Goal: Task Accomplishment & Management: Complete application form

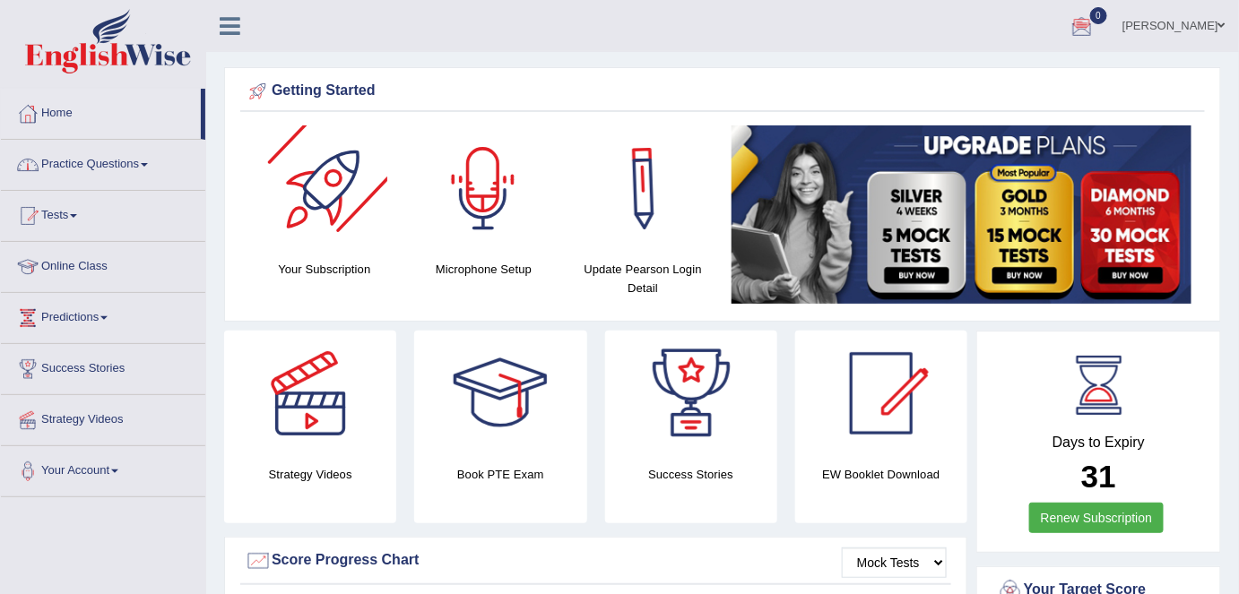
drag, startPoint x: 99, startPoint y: 162, endPoint x: 121, endPoint y: 430, distance: 268.9
click at [99, 162] on link "Practice Questions" at bounding box center [103, 162] width 204 height 45
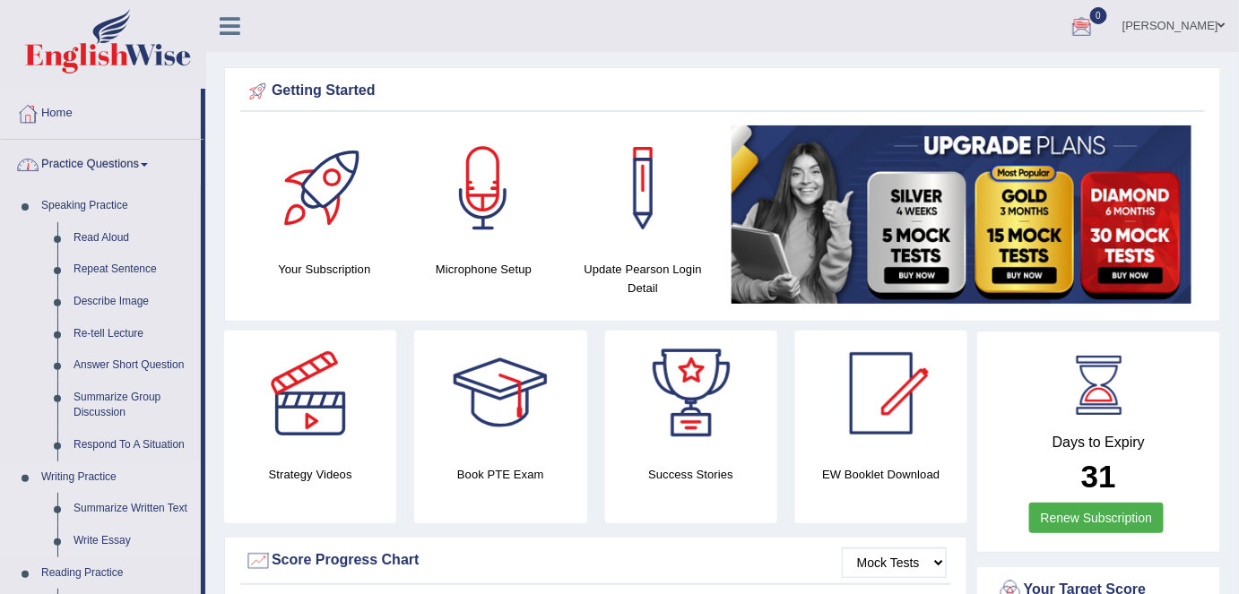
scroll to position [81, 0]
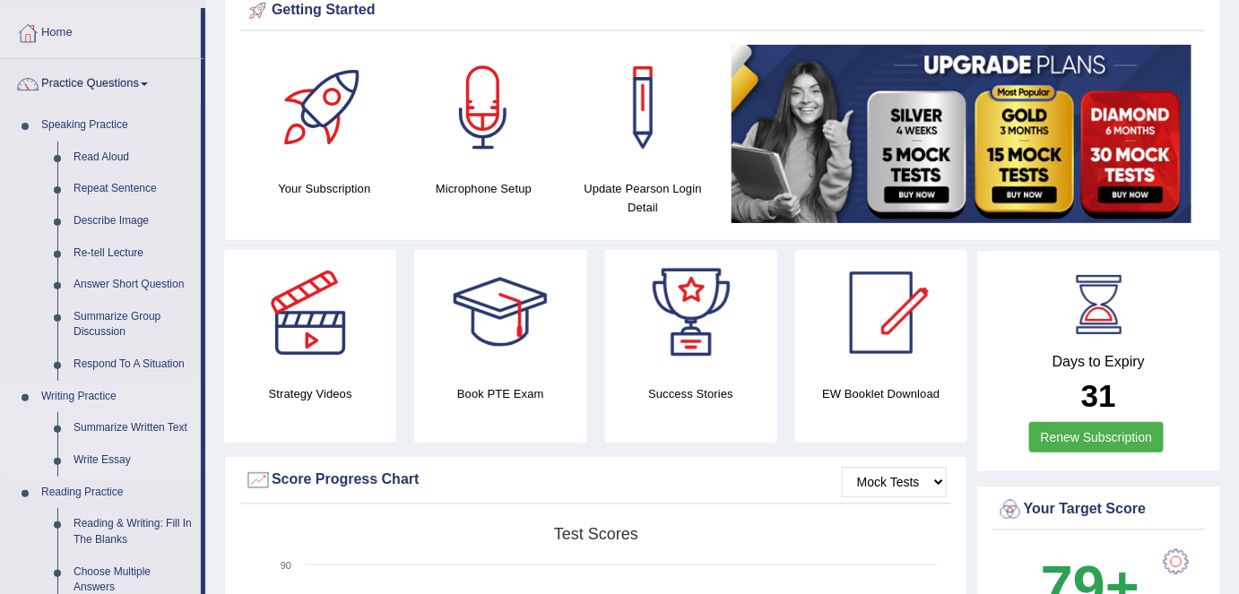
click at [118, 464] on link "Write Essay" at bounding box center [132, 461] width 135 height 32
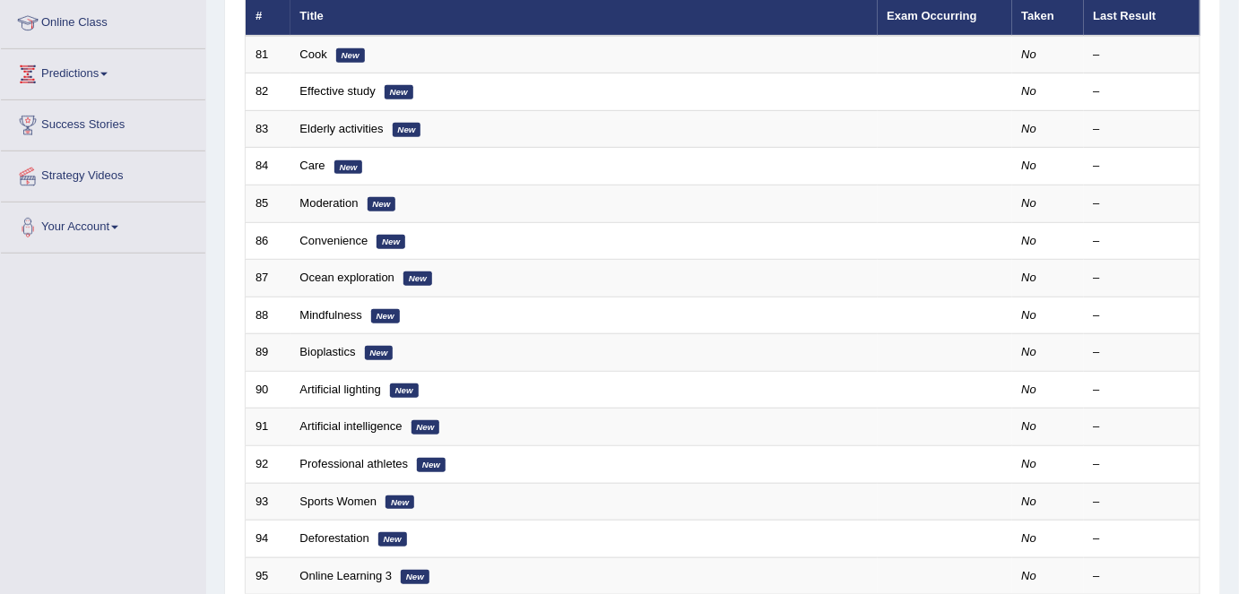
scroll to position [584, 0]
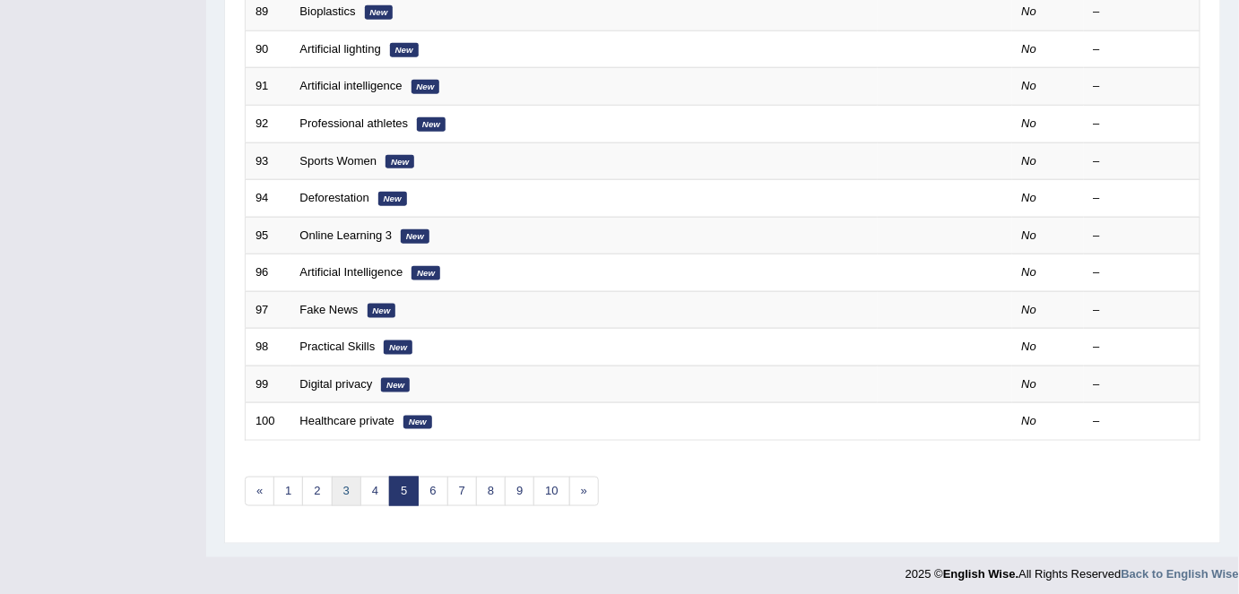
click at [332, 483] on link "3" at bounding box center [347, 492] width 30 height 30
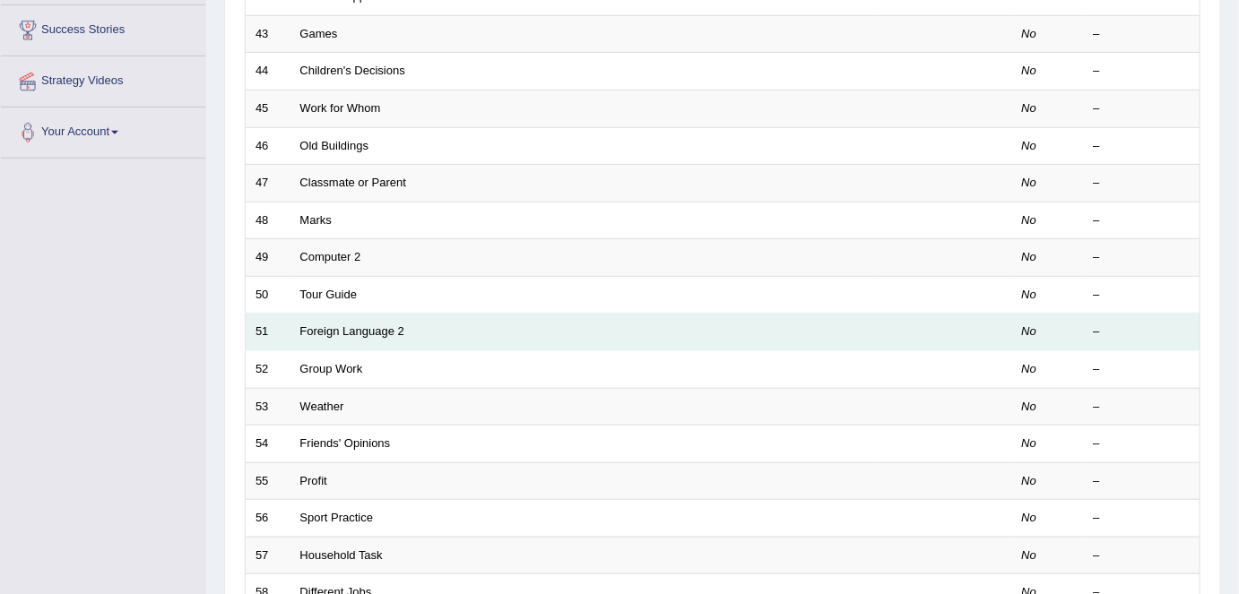
scroll to position [14, 0]
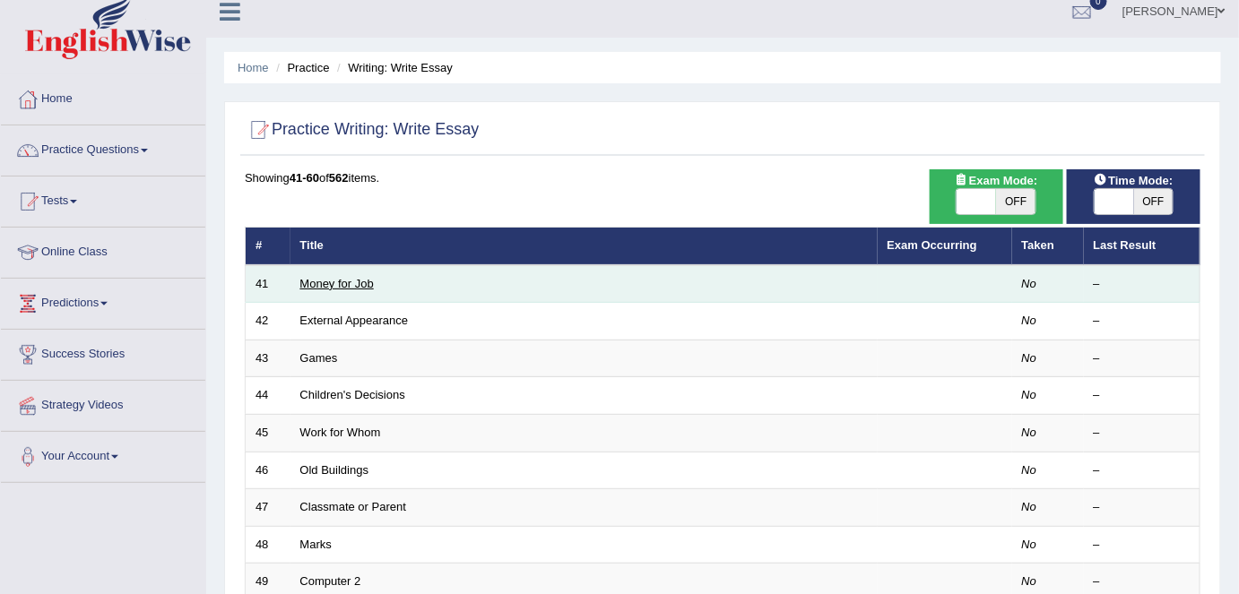
click at [346, 285] on link "Money for Job" at bounding box center [337, 283] width 74 height 13
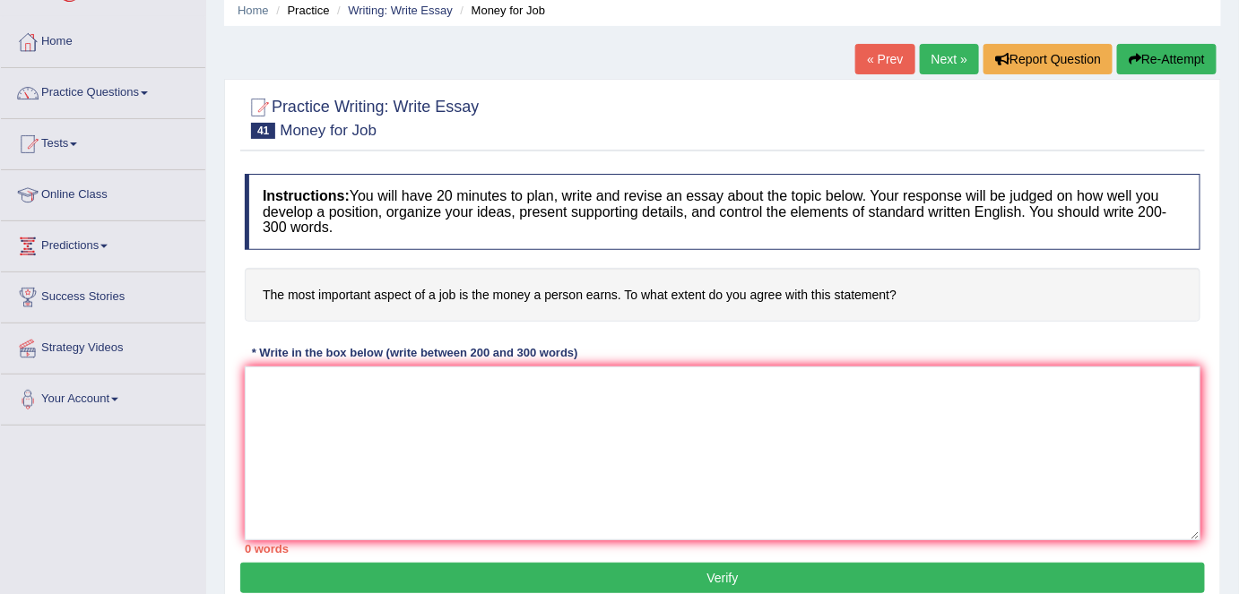
scroll to position [162, 0]
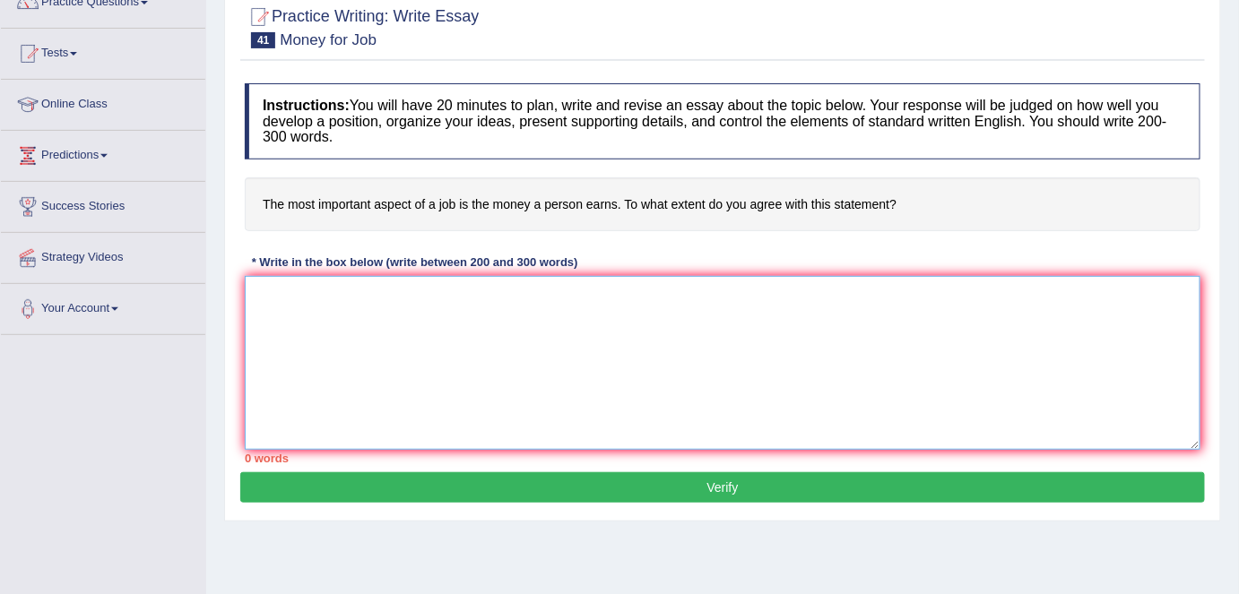
paste textarea "The increasing influence of (essay topic) on our lives has ignited numerous dis…"
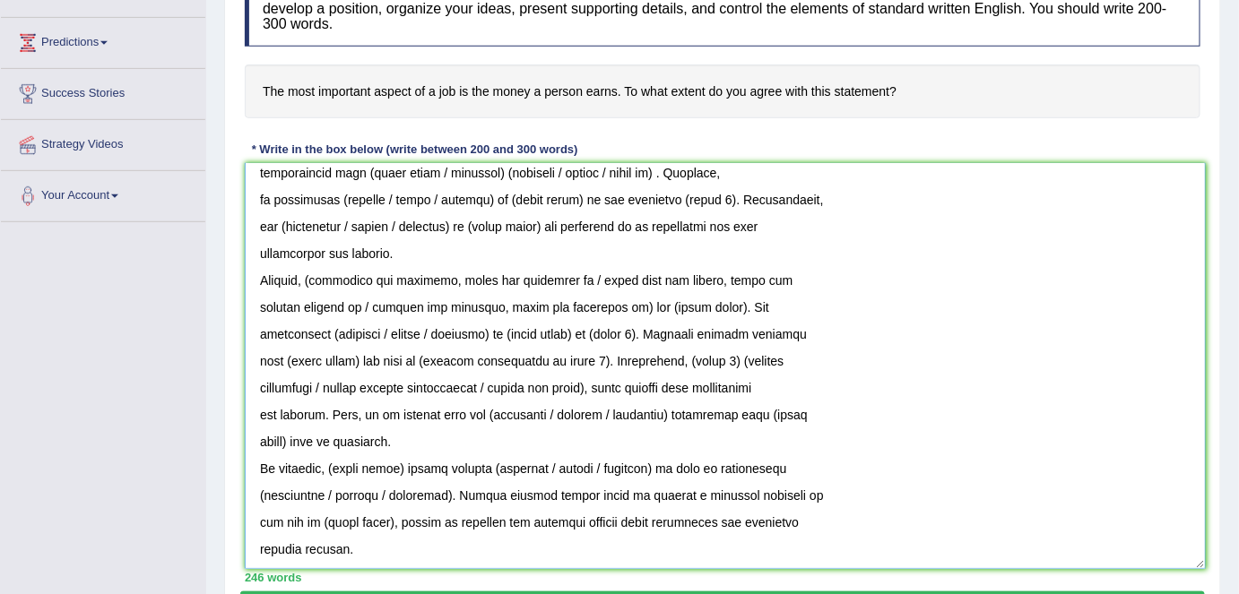
scroll to position [197, 0]
drag, startPoint x: 1198, startPoint y: 322, endPoint x: 1202, endPoint y: 555, distance: 233.1
click at [1202, 555] on textarea at bounding box center [725, 366] width 961 height 406
click at [255, 541] on textarea at bounding box center [725, 366] width 961 height 406
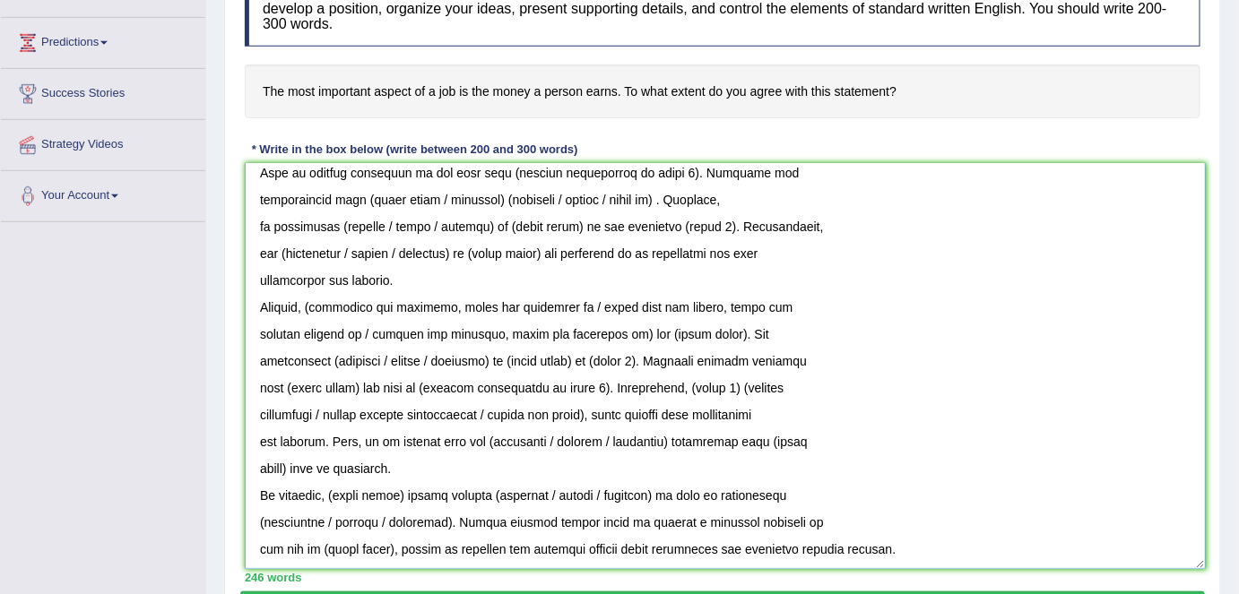
scroll to position [170, 0]
click at [255, 541] on textarea at bounding box center [725, 366] width 961 height 406
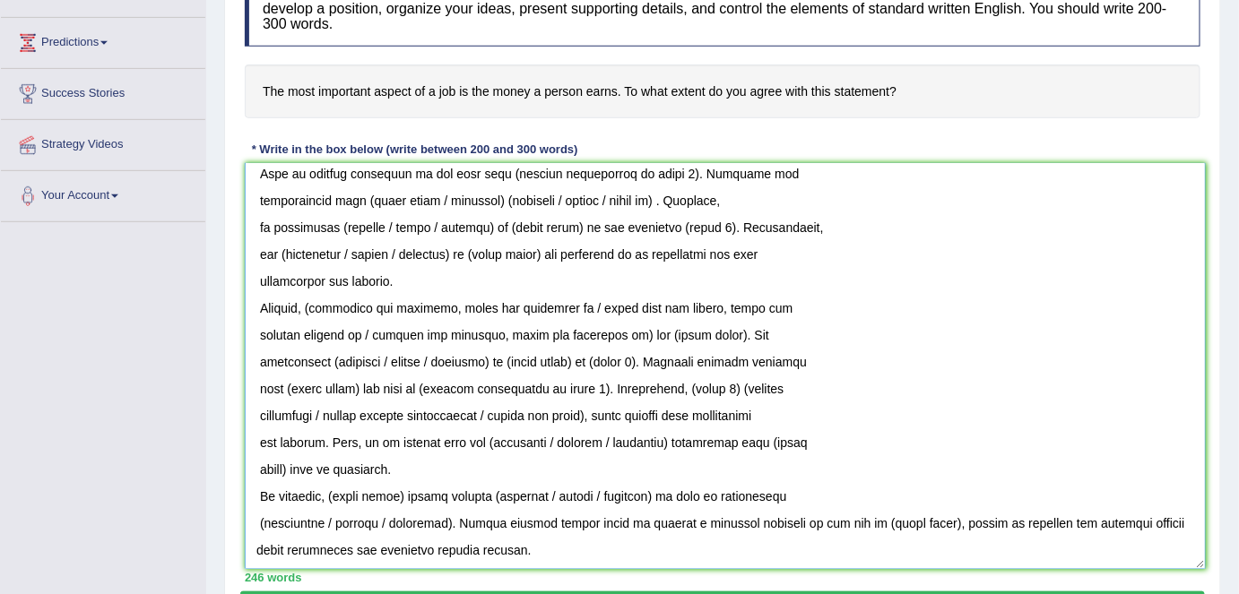
click at [248, 523] on textarea at bounding box center [725, 366] width 961 height 406
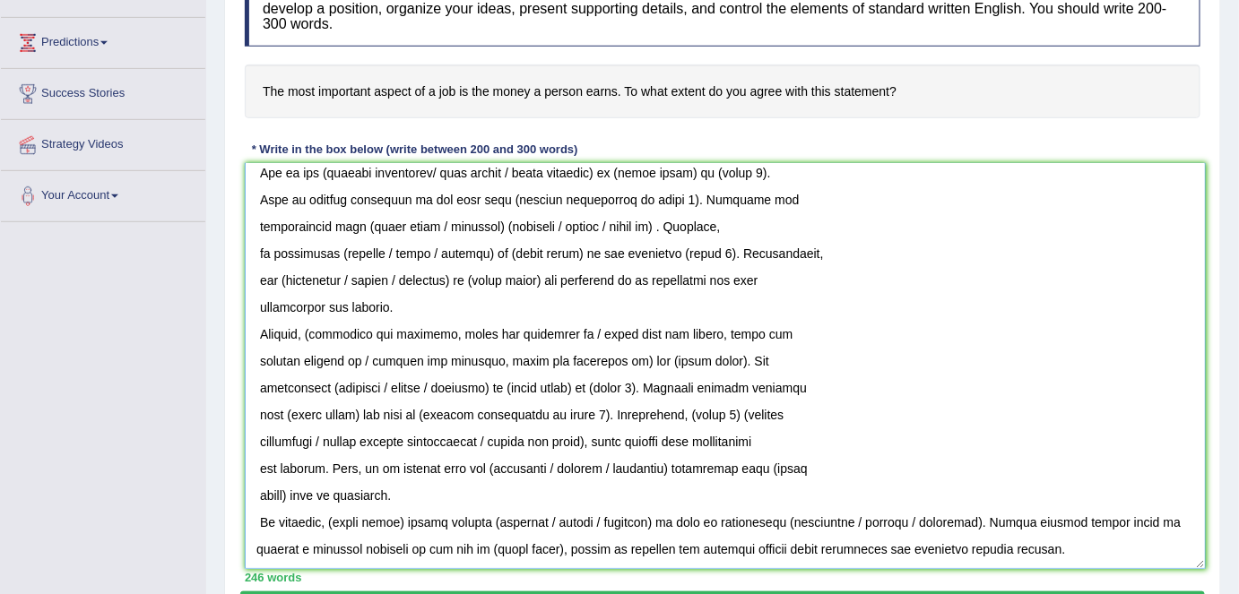
scroll to position [143, 0]
click at [262, 522] on textarea at bounding box center [725, 366] width 961 height 406
click at [258, 491] on textarea at bounding box center [725, 366] width 961 height 406
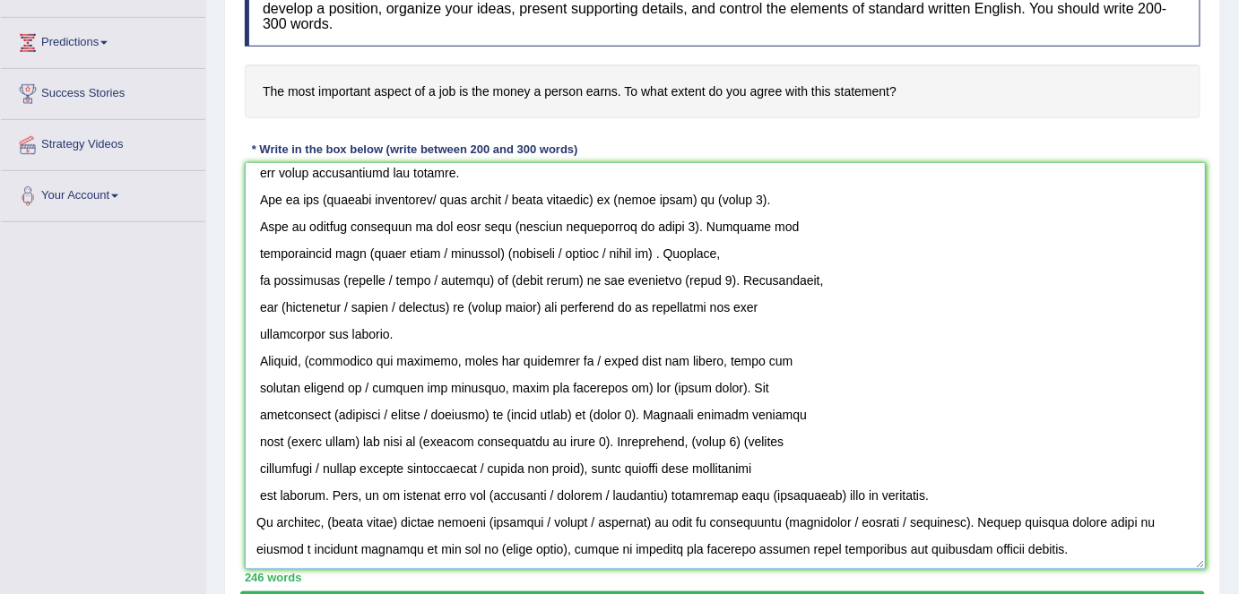
scroll to position [117, 0]
drag, startPoint x: 262, startPoint y: 485, endPoint x: 262, endPoint y: 502, distance: 17.0
click at [262, 485] on textarea at bounding box center [725, 366] width 961 height 406
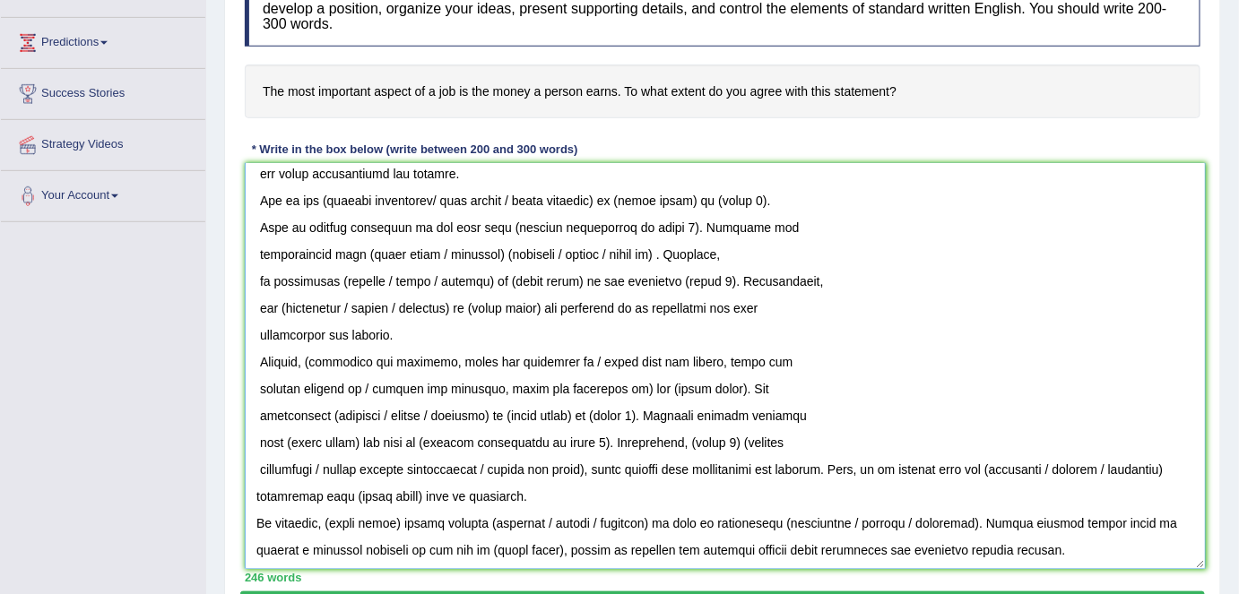
click at [258, 467] on textarea at bounding box center [725, 366] width 961 height 406
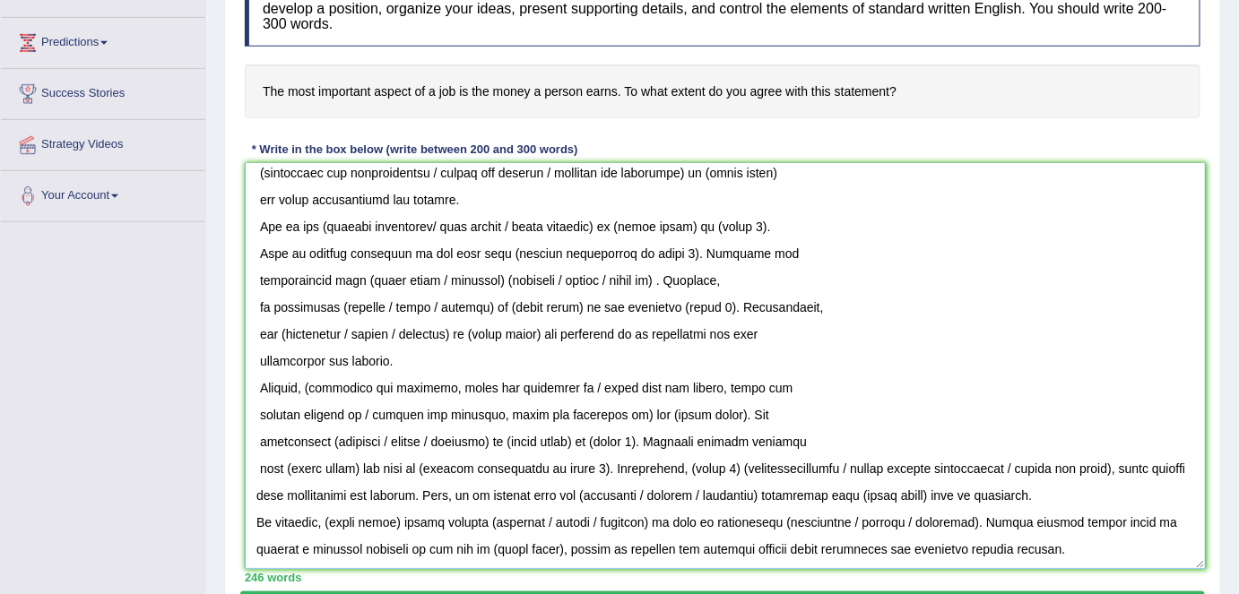
scroll to position [90, 0]
click at [258, 460] on textarea at bounding box center [725, 366] width 961 height 406
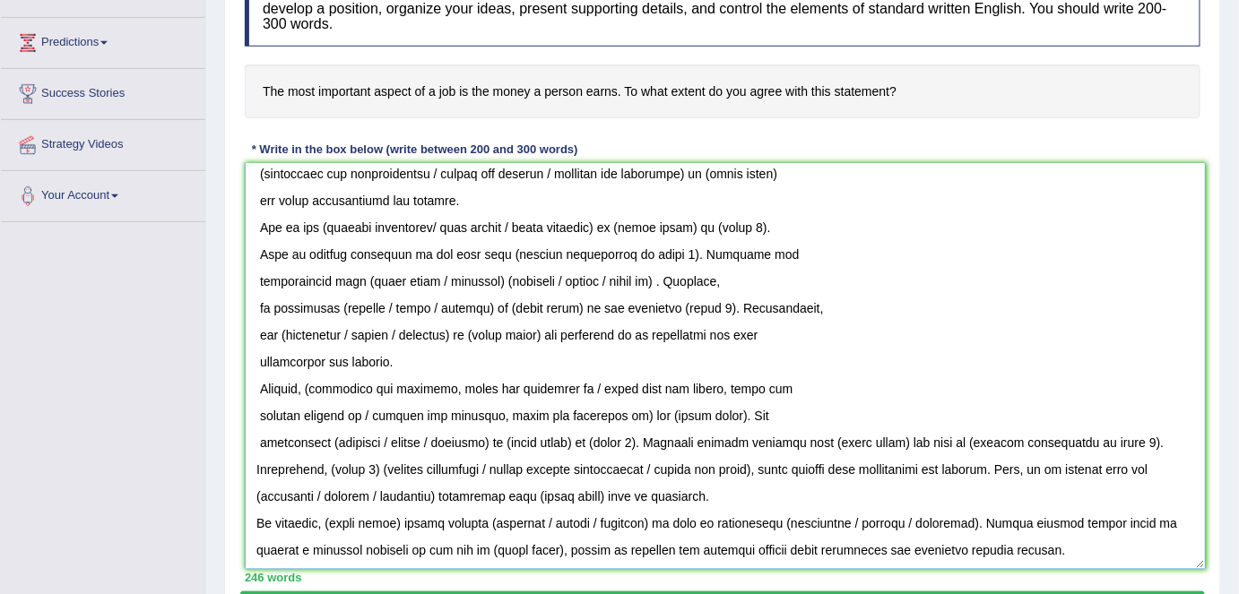
click at [257, 447] on textarea at bounding box center [725, 366] width 961 height 406
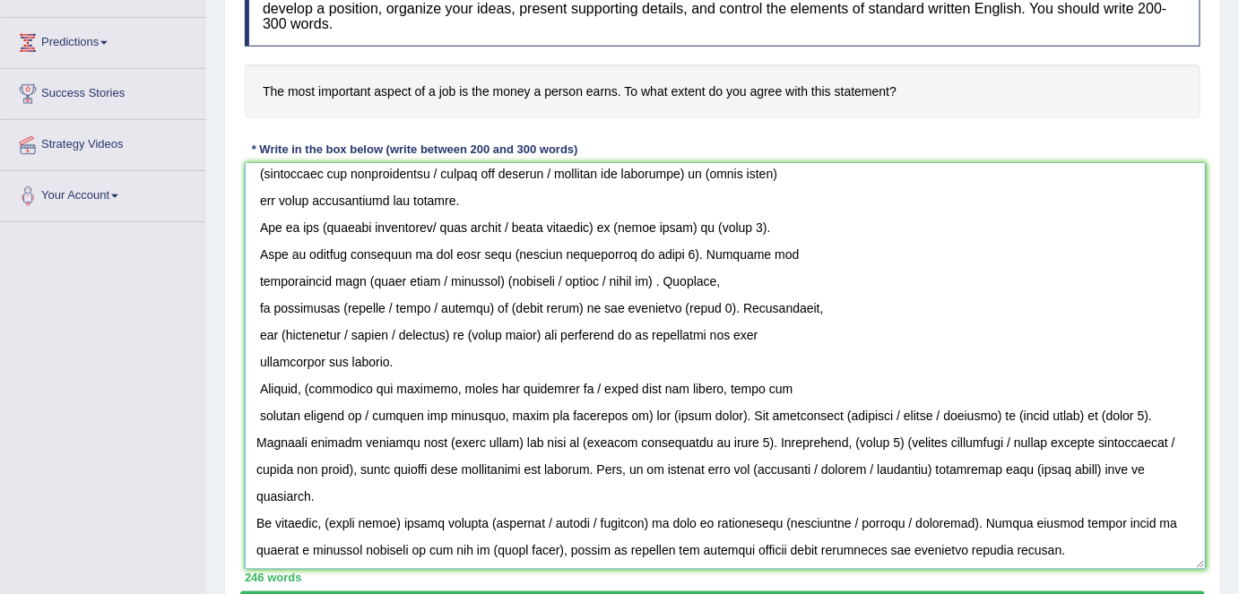
scroll to position [63, 0]
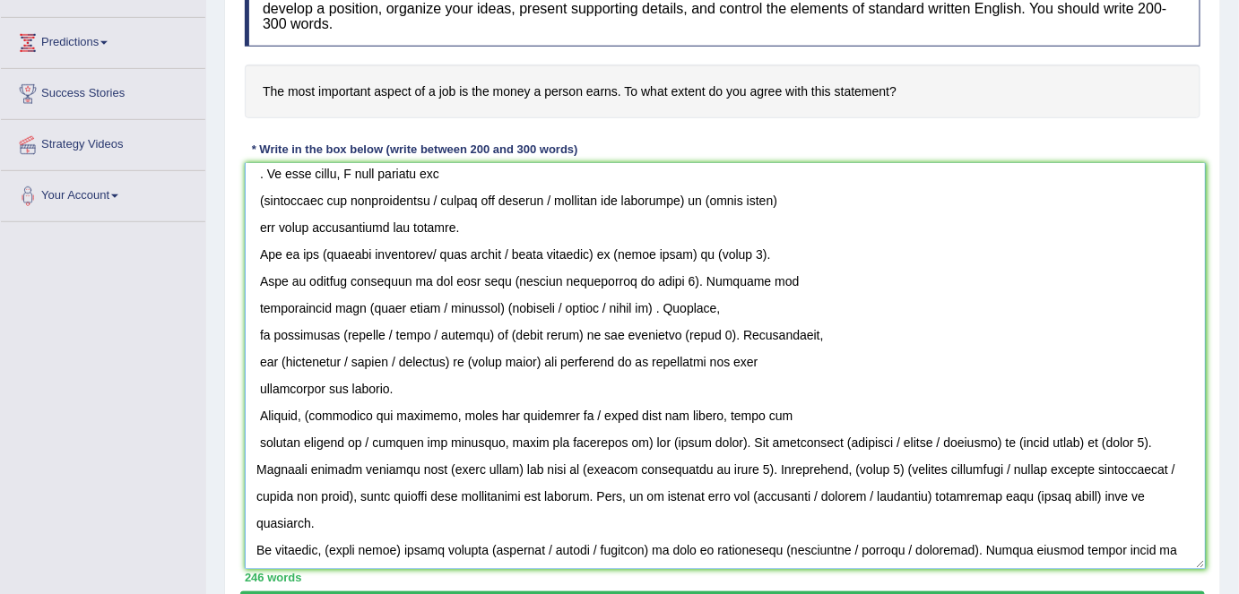
drag, startPoint x: 258, startPoint y: 433, endPoint x: 263, endPoint y: 454, distance: 21.1
click at [258, 434] on textarea at bounding box center [725, 366] width 961 height 406
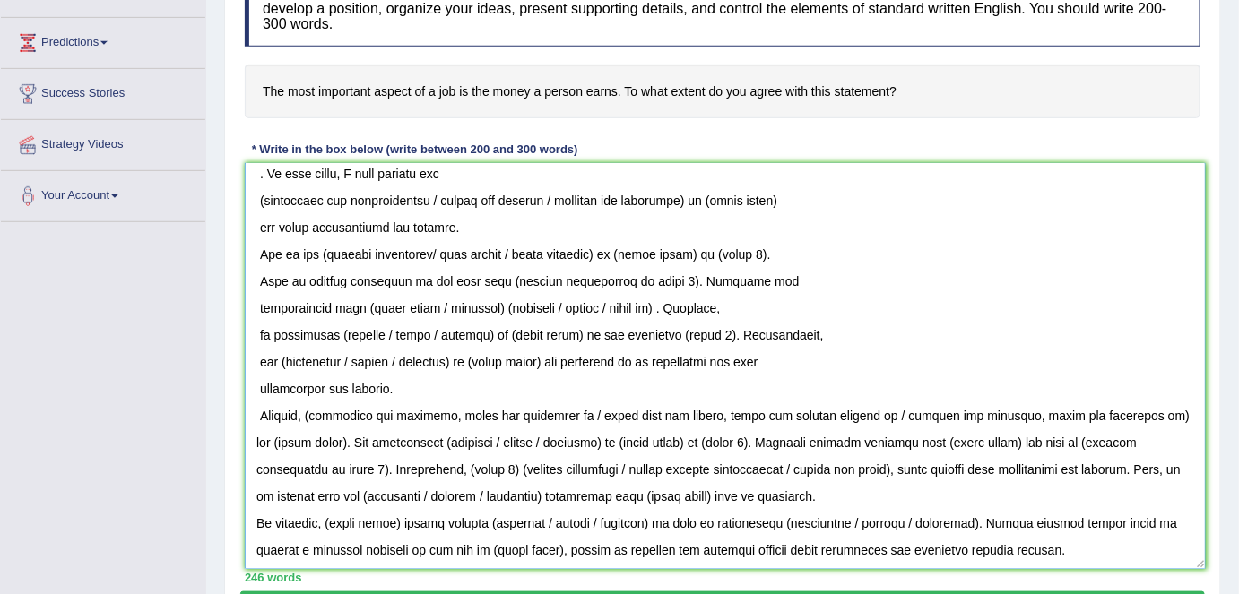
drag, startPoint x: 255, startPoint y: 406, endPoint x: 259, endPoint y: 416, distance: 10.5
click at [255, 406] on textarea at bounding box center [725, 366] width 961 height 406
click at [256, 385] on textarea at bounding box center [725, 366] width 961 height 406
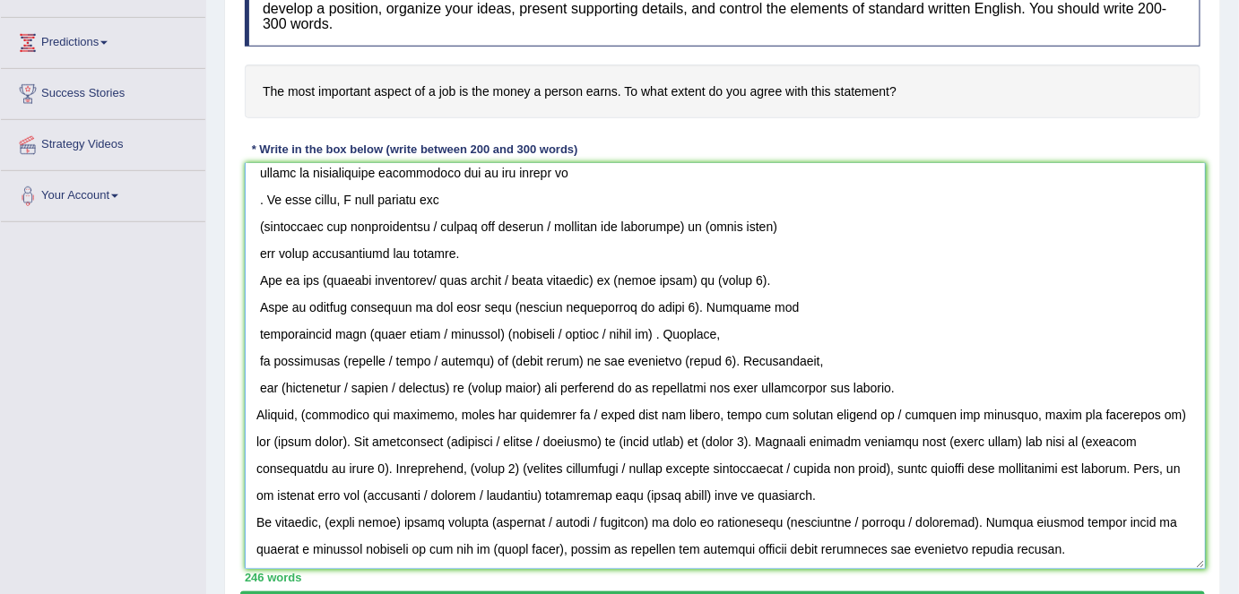
scroll to position [36, 0]
click at [254, 387] on textarea at bounding box center [725, 366] width 961 height 406
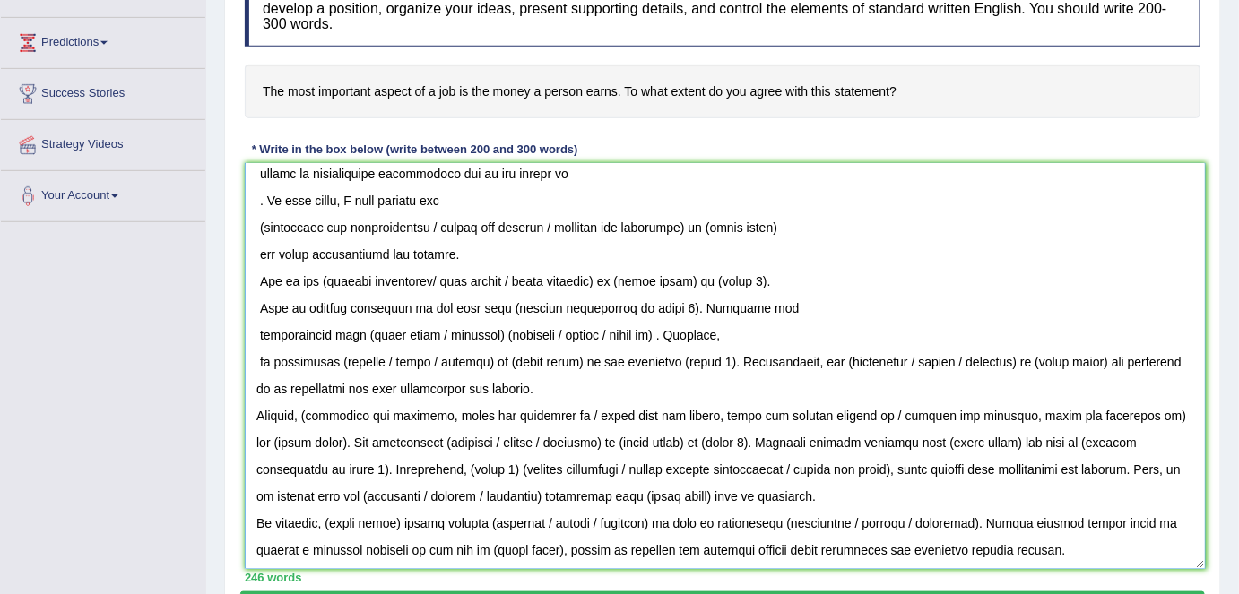
click at [256, 361] on textarea at bounding box center [725, 366] width 961 height 406
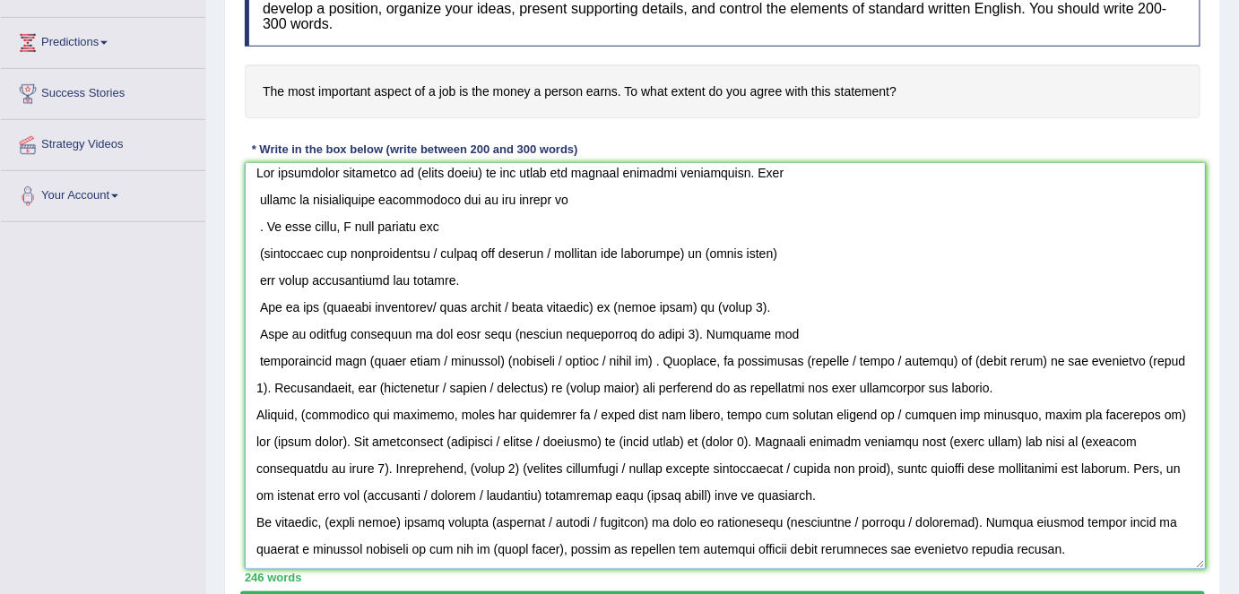
scroll to position [9, 0]
click at [256, 359] on textarea at bounding box center [725, 366] width 961 height 406
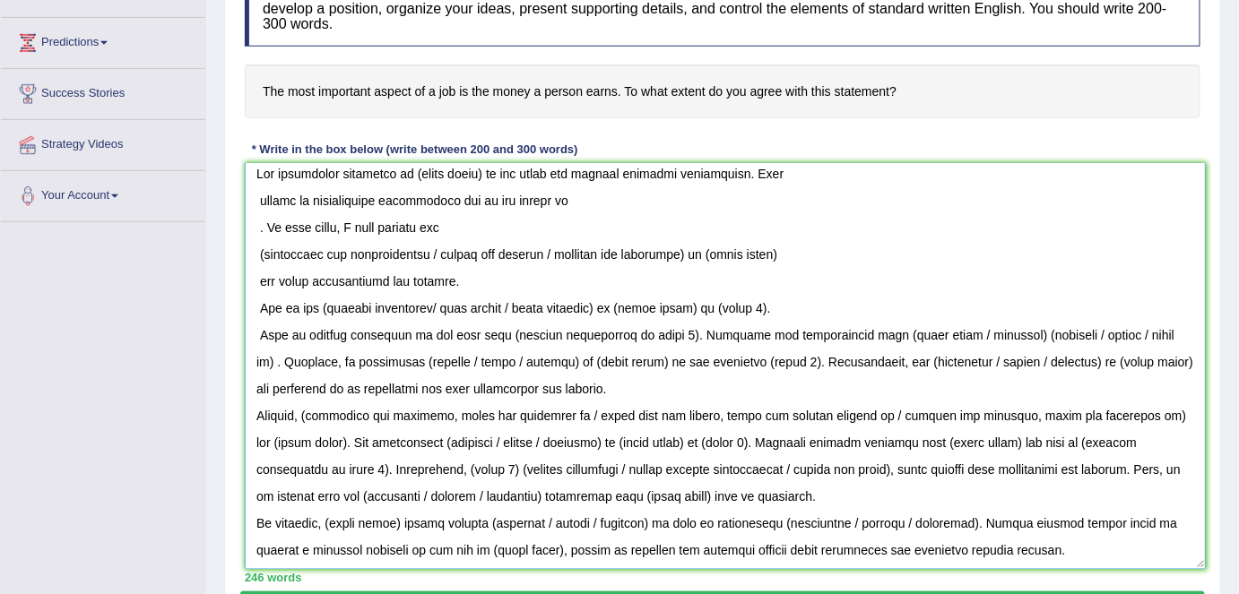
click at [255, 334] on textarea at bounding box center [725, 366] width 961 height 406
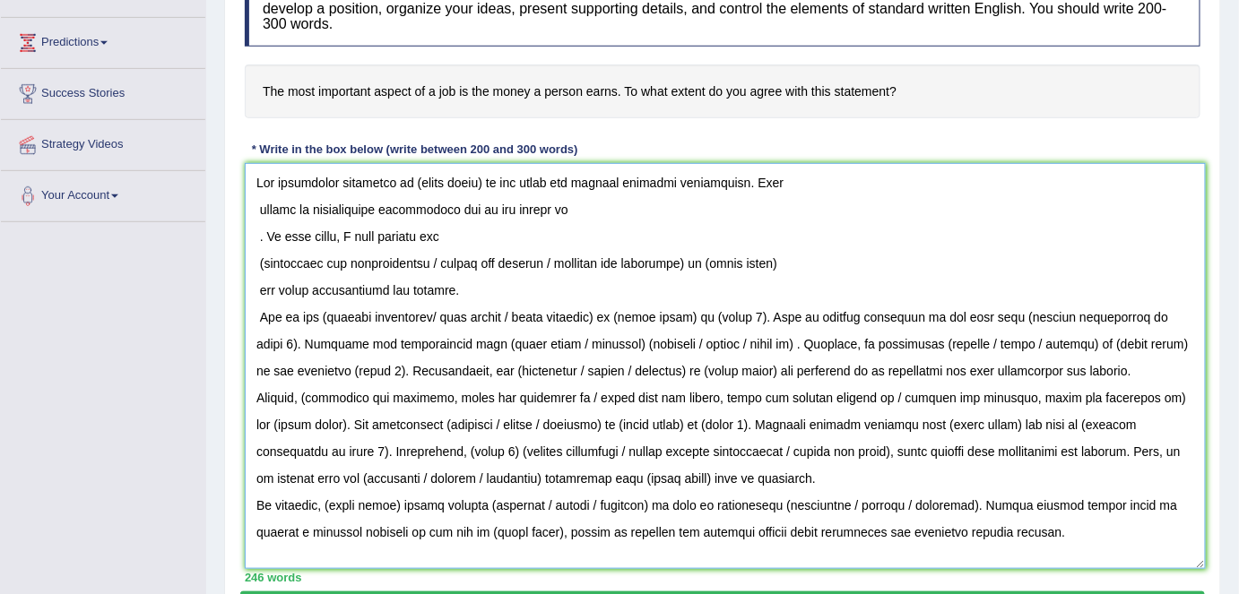
scroll to position [0, 0]
click at [254, 316] on textarea at bounding box center [725, 366] width 961 height 406
click at [256, 294] on textarea at bounding box center [725, 366] width 961 height 406
click at [256, 260] on textarea at bounding box center [725, 366] width 961 height 406
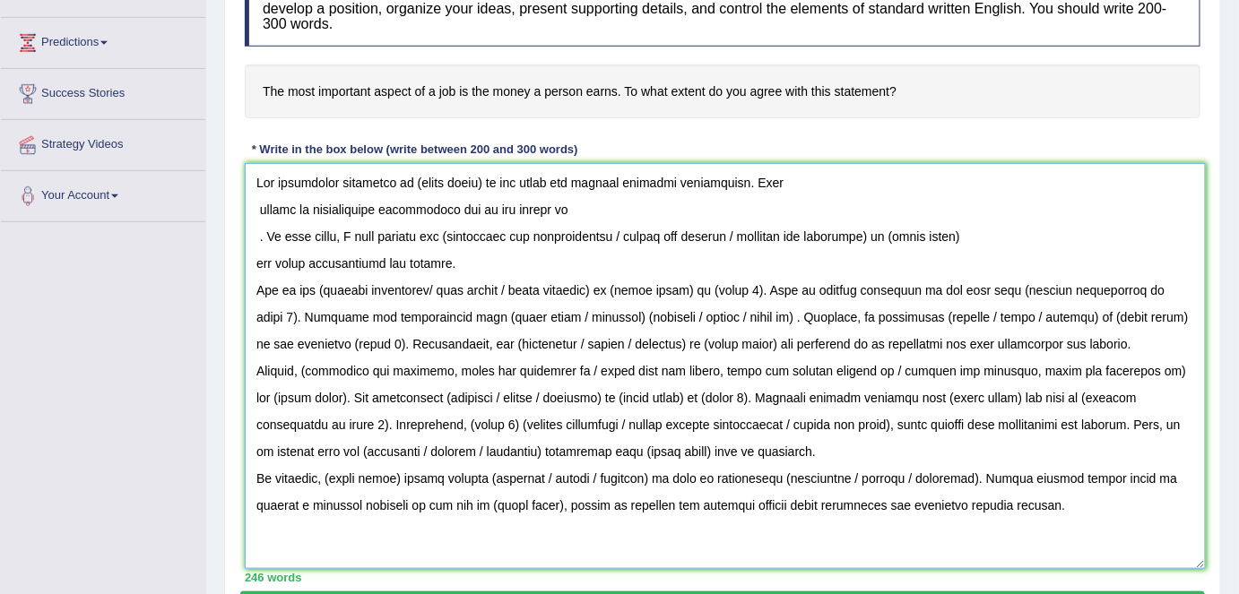
click at [255, 263] on textarea at bounding box center [725, 366] width 961 height 406
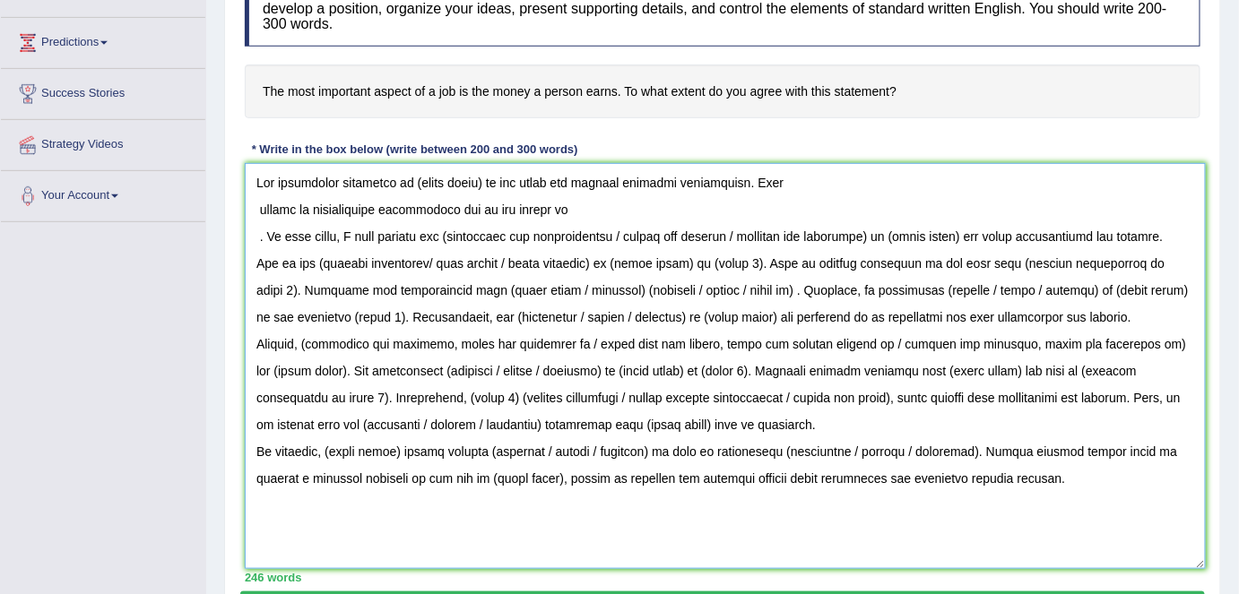
click at [254, 232] on textarea at bounding box center [725, 366] width 961 height 406
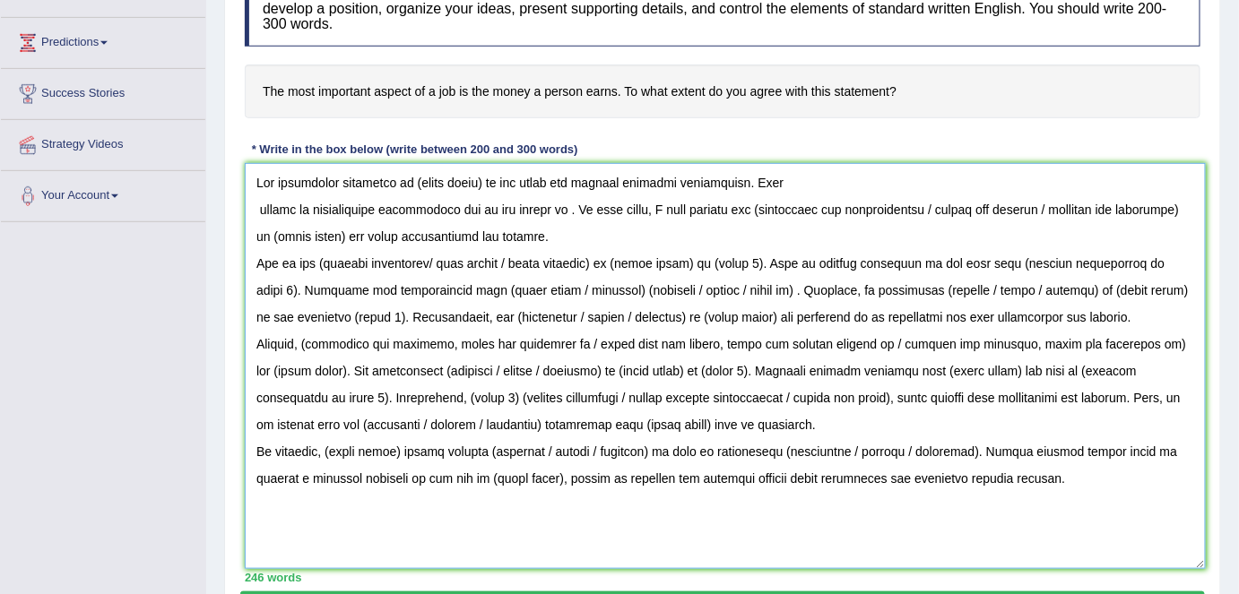
click at [253, 212] on textarea at bounding box center [725, 366] width 961 height 406
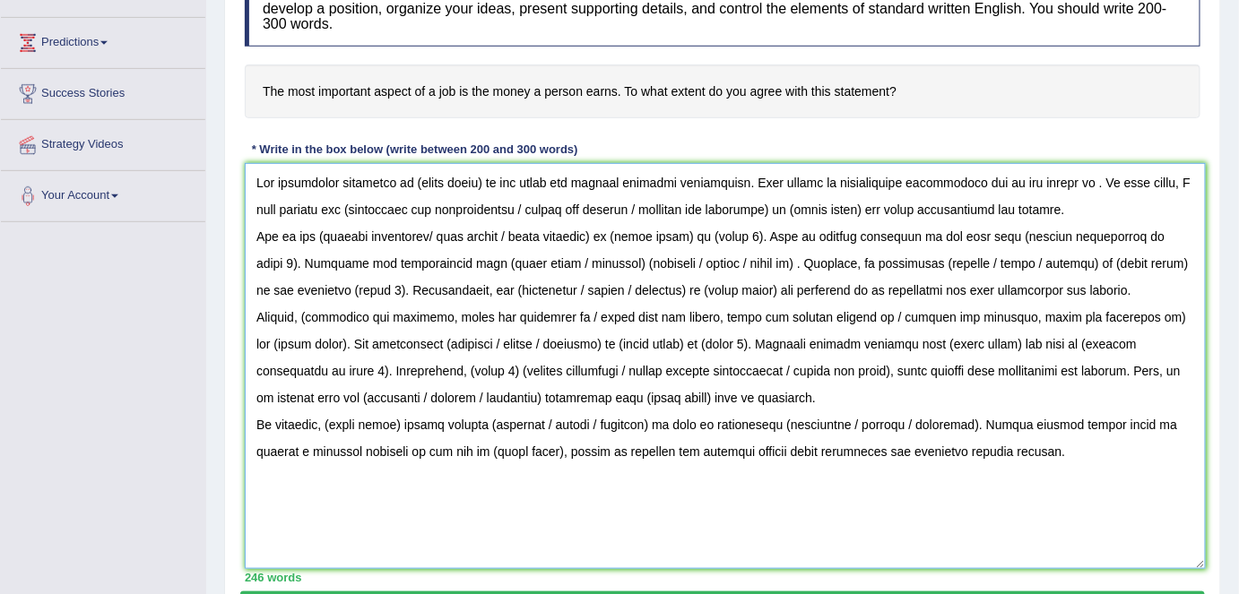
click at [255, 177] on textarea at bounding box center [725, 366] width 961 height 406
drag, startPoint x: 255, startPoint y: 177, endPoint x: 1114, endPoint y: 547, distance: 934.8
click at [1114, 547] on textarea at bounding box center [725, 366] width 961 height 406
type textarea "The increasing influence of (essay topic) on our lives has ignited numerous dis…"
click at [802, 134] on div "Instructions: You will have 20 minutes to plan, write and revise an essay about…" at bounding box center [722, 276] width 964 height 630
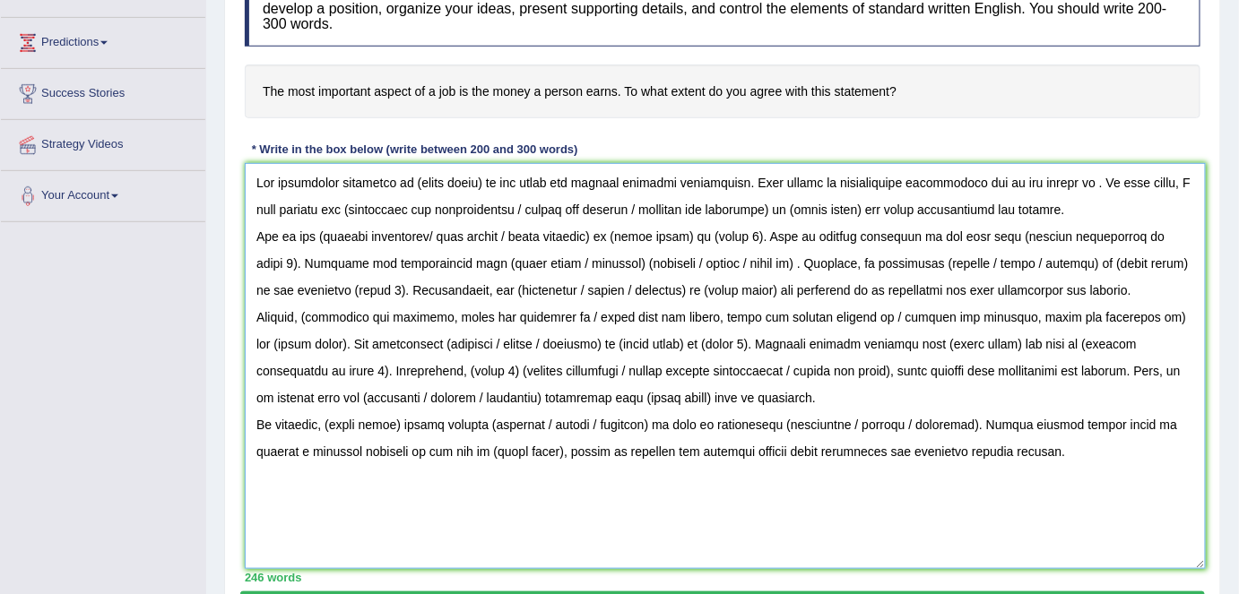
click at [466, 192] on textarea at bounding box center [725, 366] width 961 height 406
click at [480, 183] on textarea at bounding box center [725, 366] width 961 height 406
drag, startPoint x: 480, startPoint y: 182, endPoint x: 411, endPoint y: 178, distance: 70.0
click at [411, 178] on textarea at bounding box center [725, 366] width 961 height 406
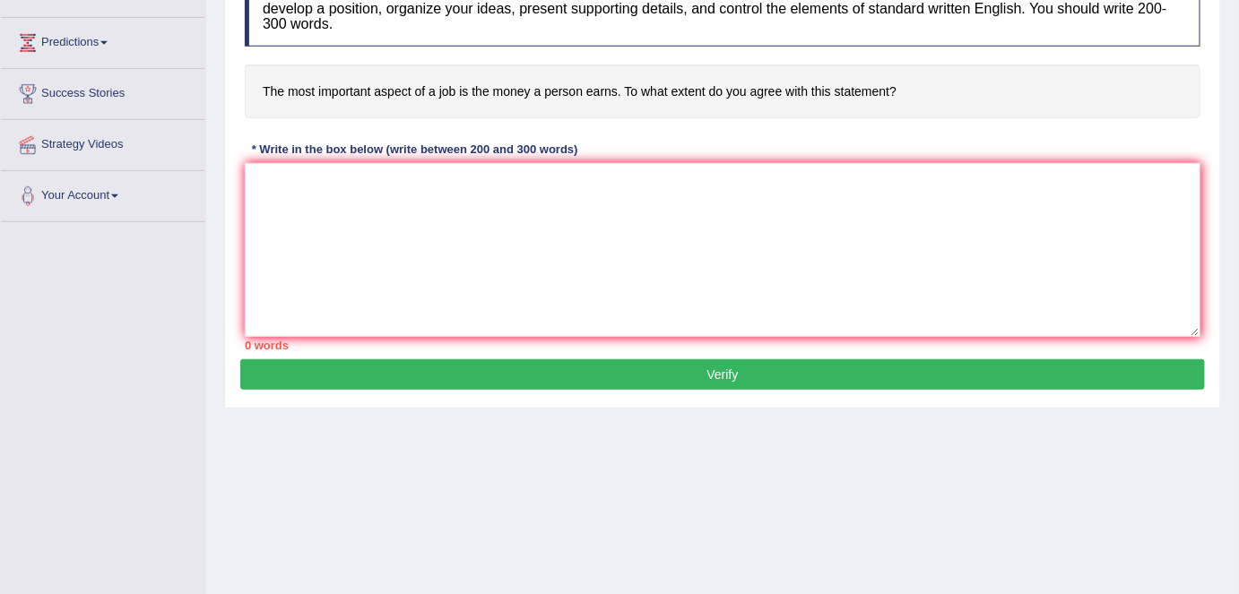
scroll to position [275, 0]
paste textarea "The increasing influence of (essay topic) on our lives has ignited numerous dis…"
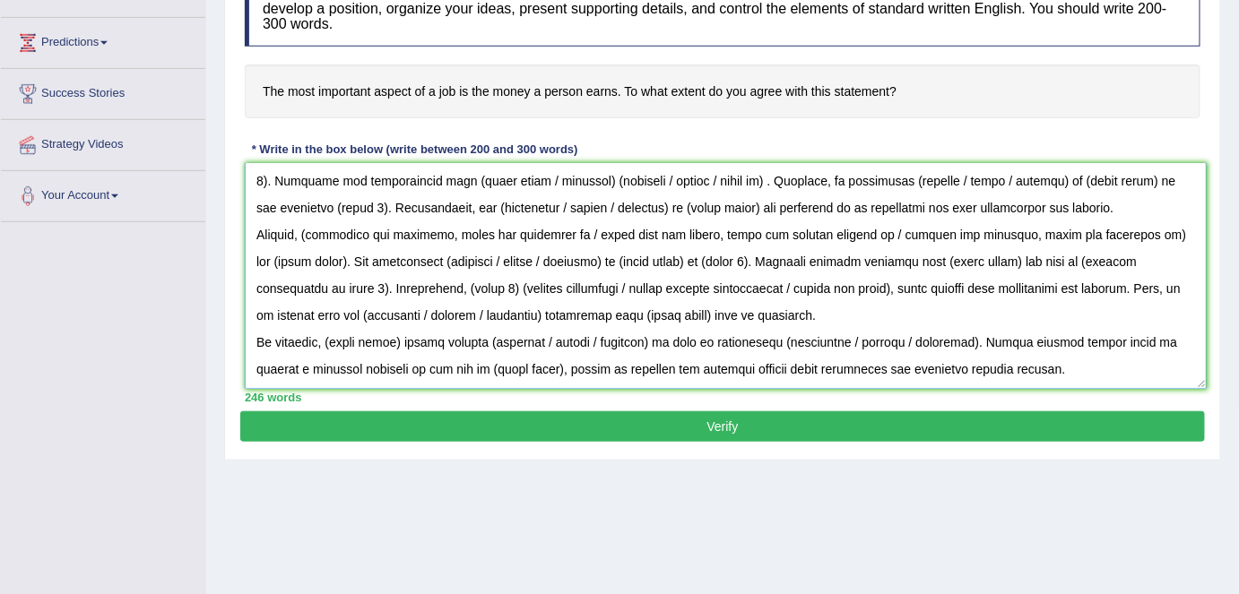
scroll to position [0, 0]
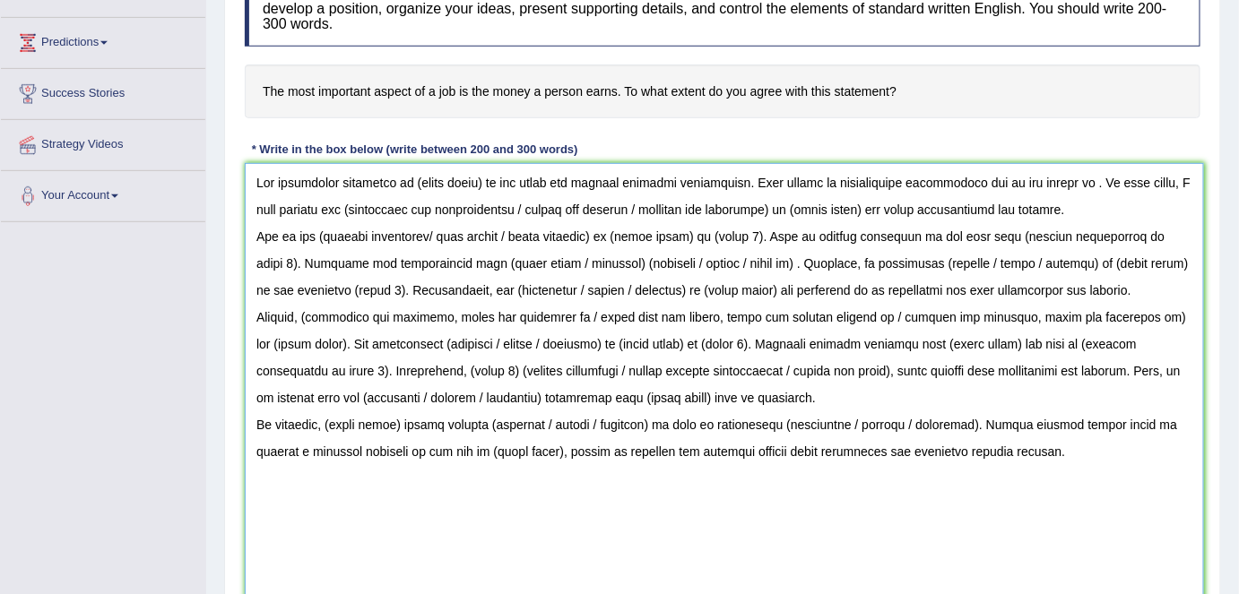
drag, startPoint x: 1189, startPoint y: 324, endPoint x: 1193, endPoint y: 631, distance: 306.6
click at [1193, 319] on html "Toggle navigation Home Practice Questions Speaking Practice Read Aloud Repeat S…" at bounding box center [619, 22] width 1239 height 594
drag, startPoint x: 480, startPoint y: 182, endPoint x: 409, endPoint y: 189, distance: 71.2
click at [409, 189] on textarea at bounding box center [724, 403] width 959 height 480
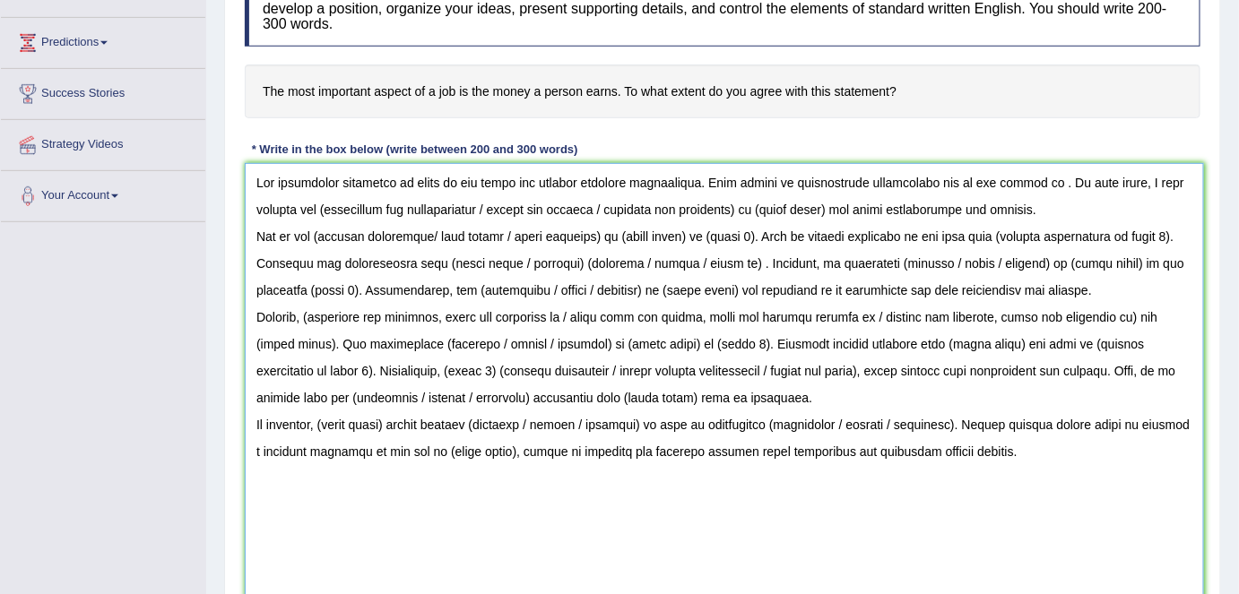
click at [1028, 173] on textarea at bounding box center [724, 403] width 959 height 480
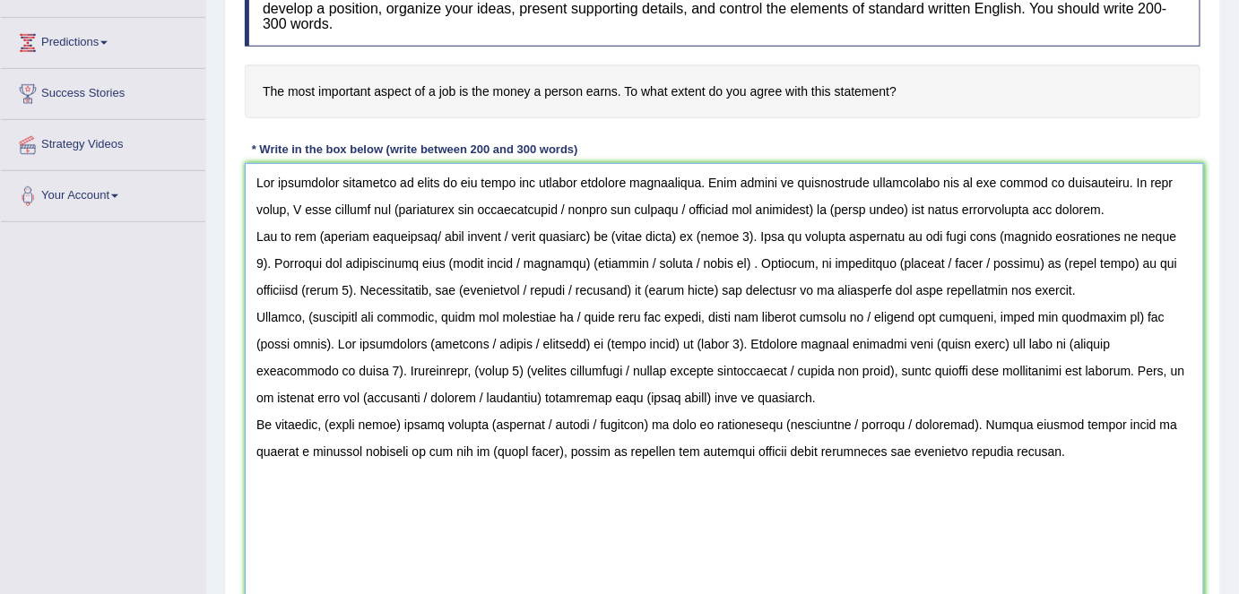
click at [356, 204] on textarea at bounding box center [724, 403] width 959 height 480
click at [1021, 96] on h4 "The most important aspect of a job is the money a person earns. To what extent …" at bounding box center [723, 92] width 956 height 55
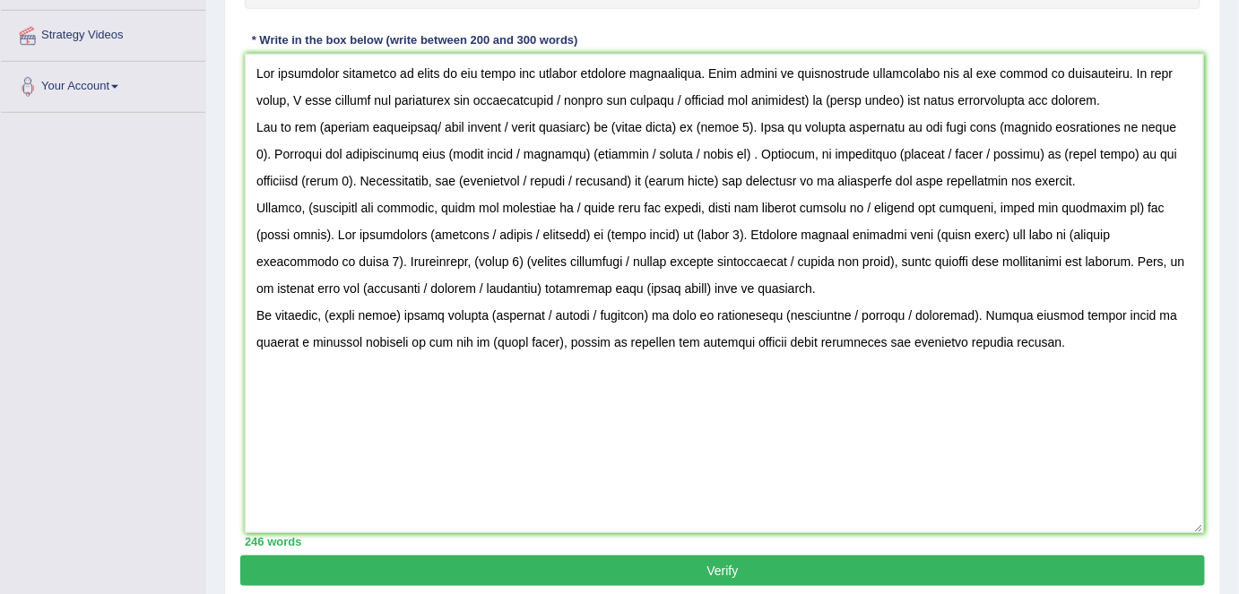
scroll to position [357, 0]
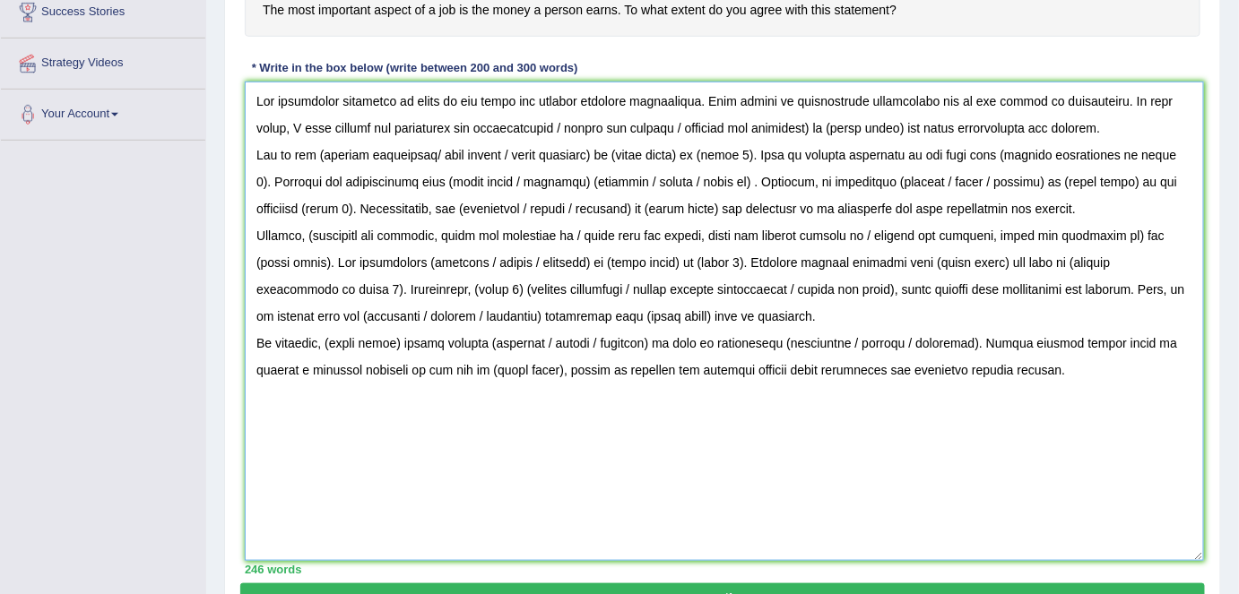
drag, startPoint x: 527, startPoint y: 123, endPoint x: 784, endPoint y: 126, distance: 257.3
click at [784, 126] on textarea at bounding box center [724, 322] width 959 height 480
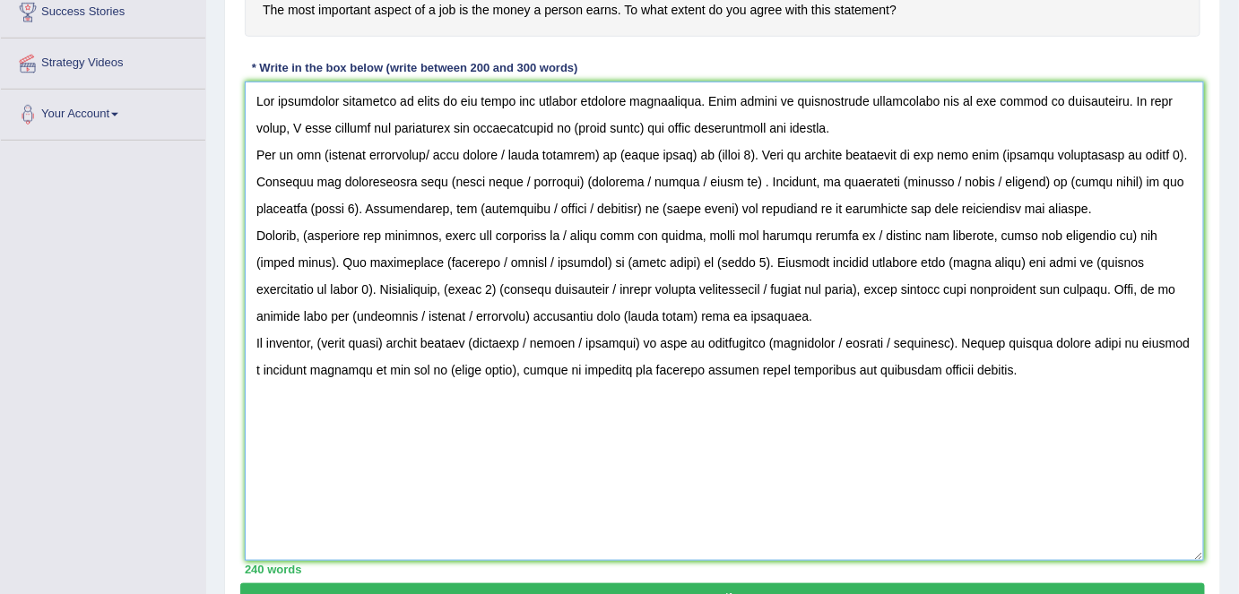
drag, startPoint x: 610, startPoint y: 127, endPoint x: 540, endPoint y: 128, distance: 69.9
click at [540, 128] on textarea at bounding box center [724, 322] width 959 height 480
click at [791, 118] on textarea at bounding box center [724, 322] width 959 height 480
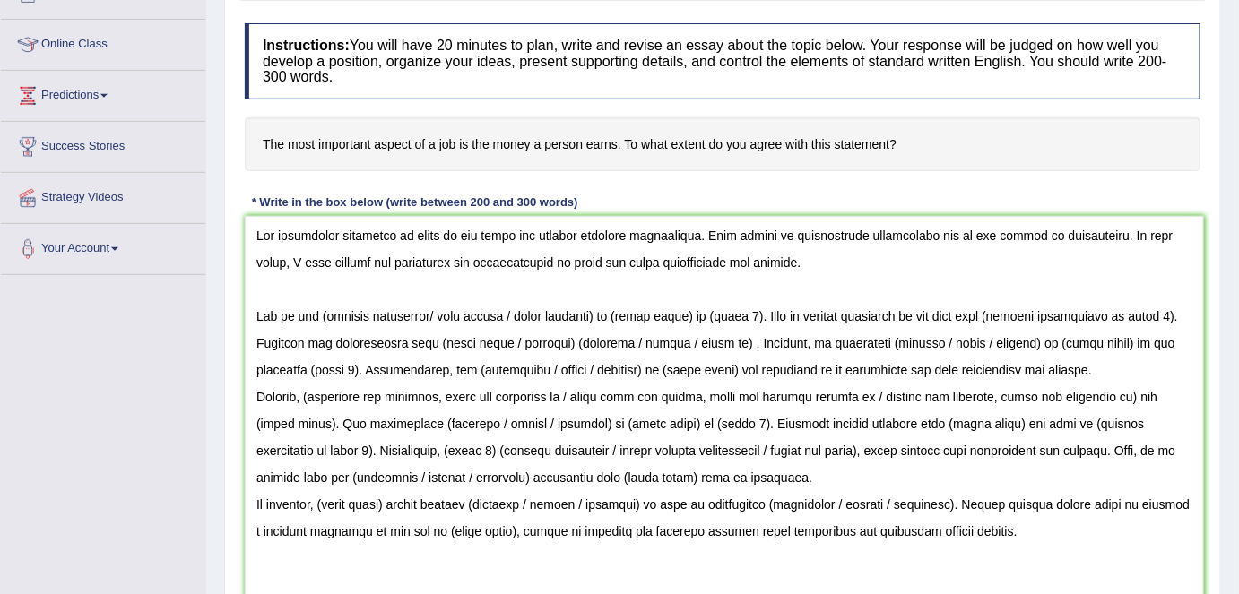
scroll to position [222, 0]
click at [253, 313] on textarea at bounding box center [724, 456] width 959 height 480
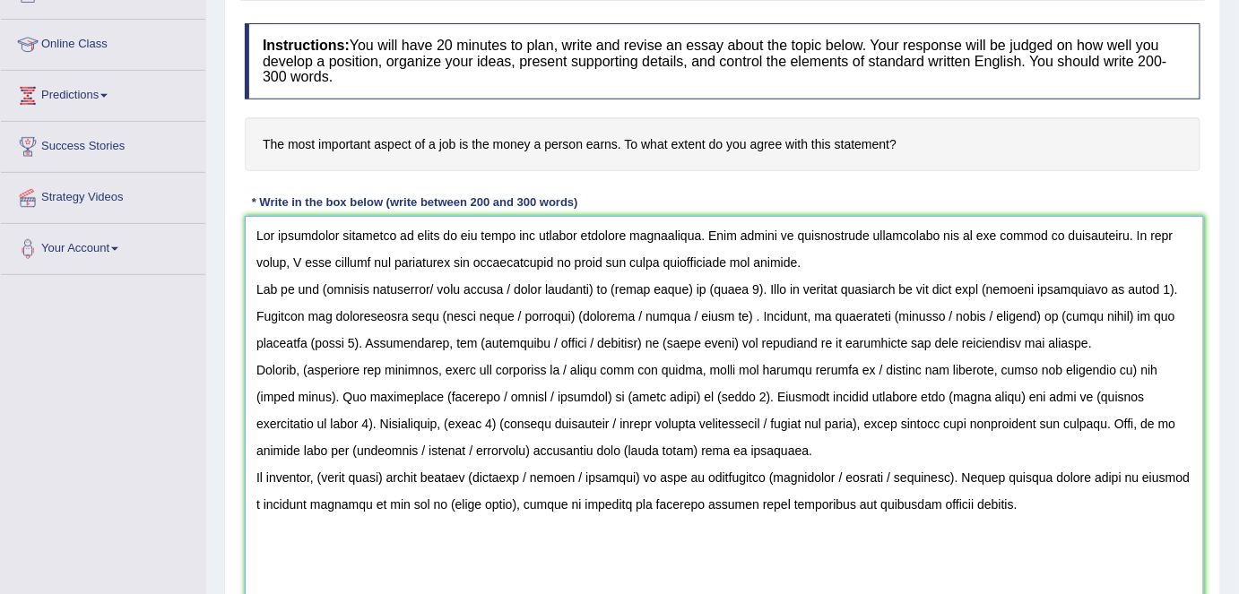
click at [832, 265] on textarea at bounding box center [724, 456] width 959 height 480
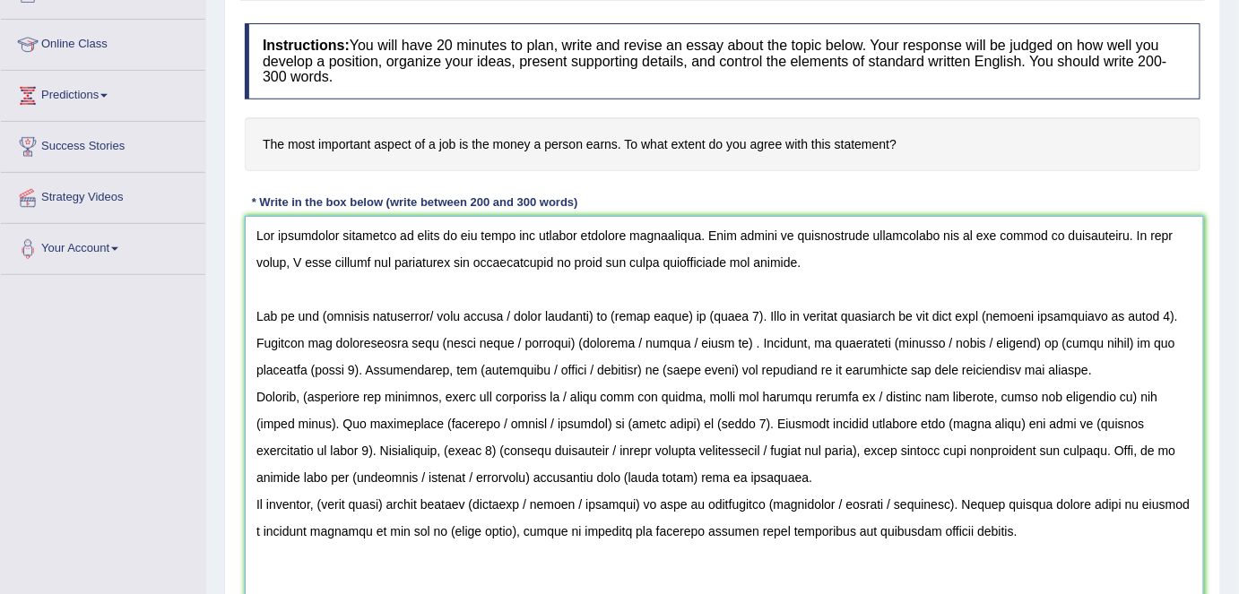
click at [324, 307] on textarea at bounding box center [724, 456] width 959 height 480
drag, startPoint x: 428, startPoint y: 310, endPoint x: 758, endPoint y: 325, distance: 331.1
click at [758, 325] on textarea at bounding box center [724, 456] width 959 height 480
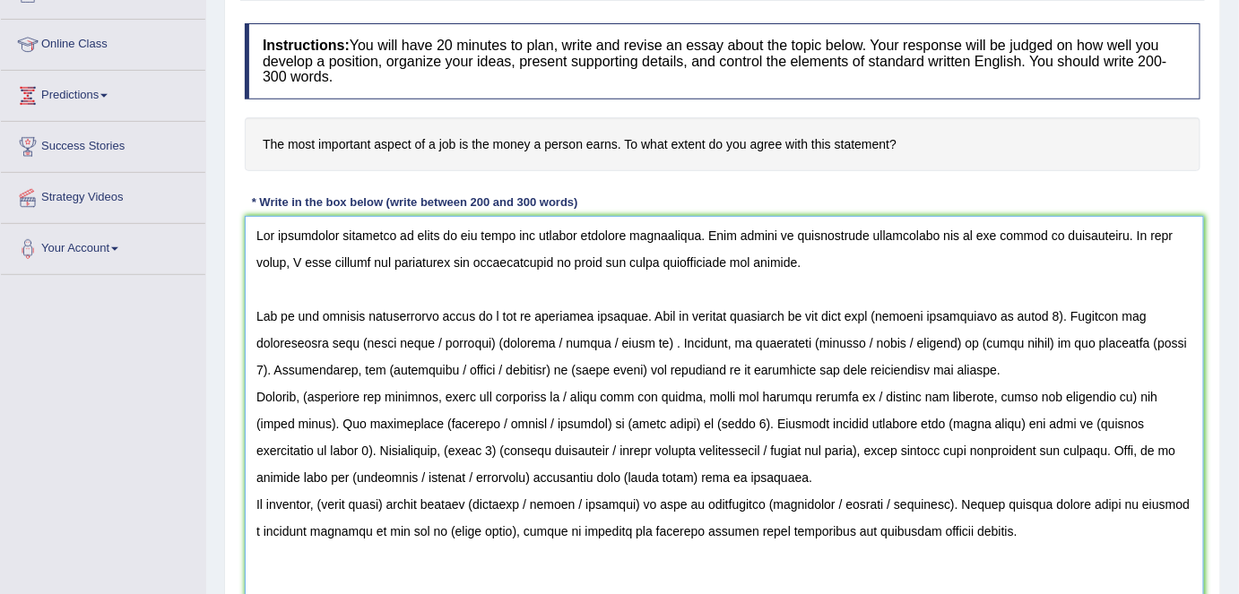
drag, startPoint x: 862, startPoint y: 314, endPoint x: 1031, endPoint y: 311, distance: 168.5
click at [1031, 311] on textarea at bounding box center [724, 456] width 959 height 480
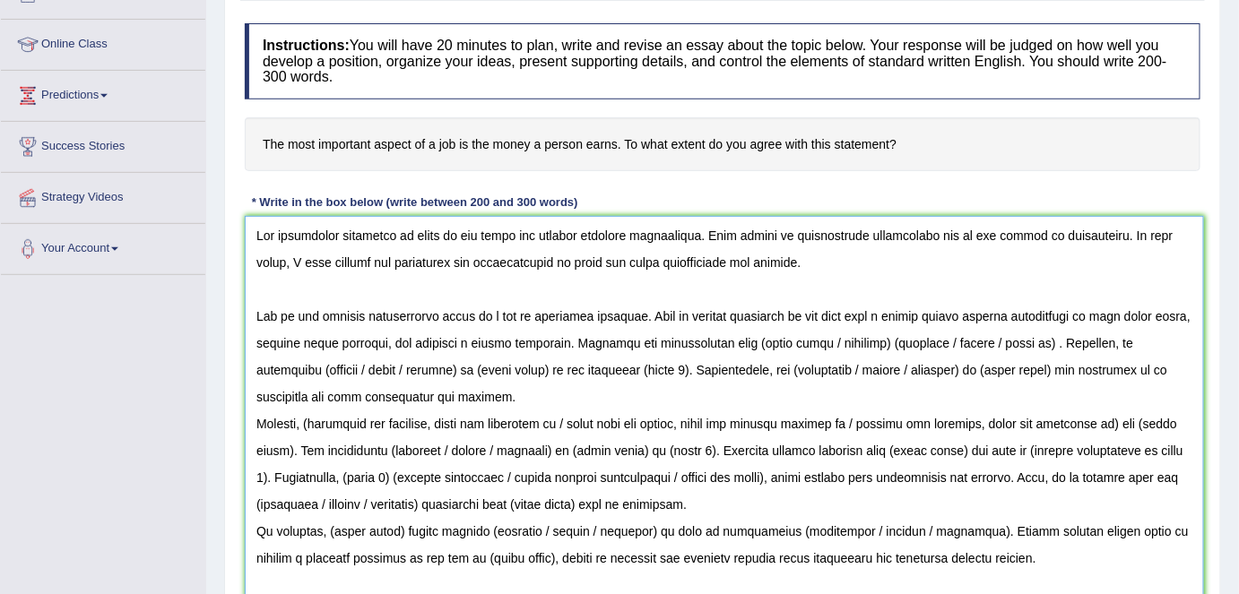
drag, startPoint x: 734, startPoint y: 339, endPoint x: 1036, endPoint y: 333, distance: 302.1
click at [1036, 333] on textarea at bounding box center [724, 456] width 959 height 480
drag, startPoint x: 1146, startPoint y: 340, endPoint x: 570, endPoint y: 375, distance: 577.4
click at [570, 375] on textarea at bounding box center [724, 456] width 959 height 480
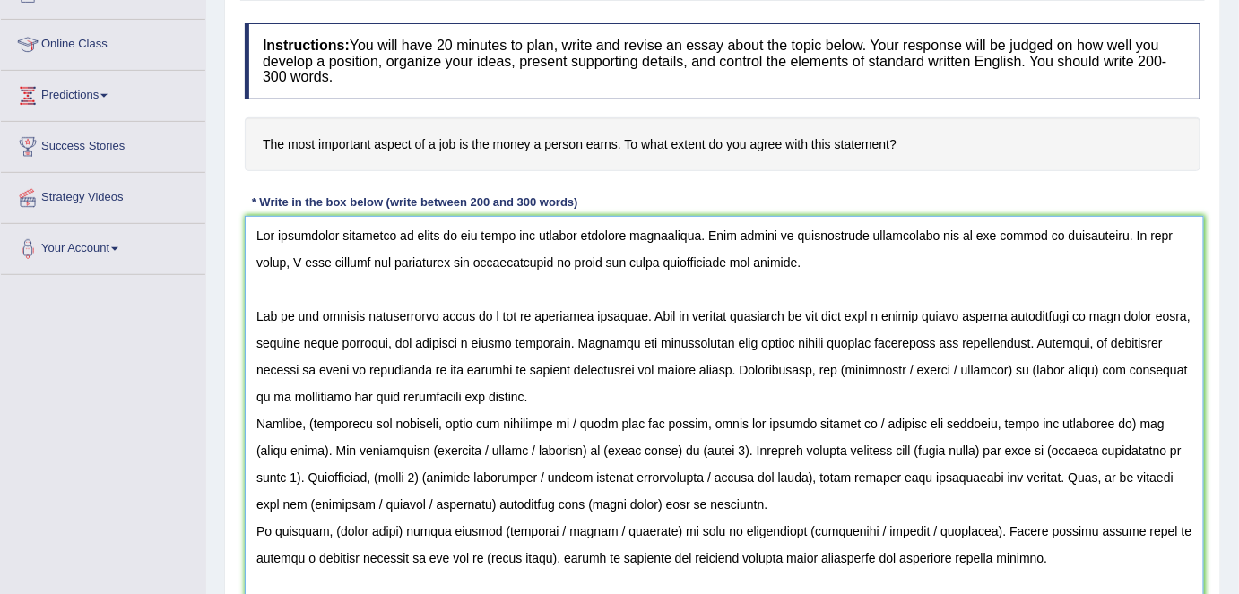
click at [801, 368] on textarea at bounding box center [724, 456] width 959 height 480
drag, startPoint x: 860, startPoint y: 363, endPoint x: 982, endPoint y: 366, distance: 122.8
click at [982, 366] on textarea at bounding box center [724, 456] width 959 height 480
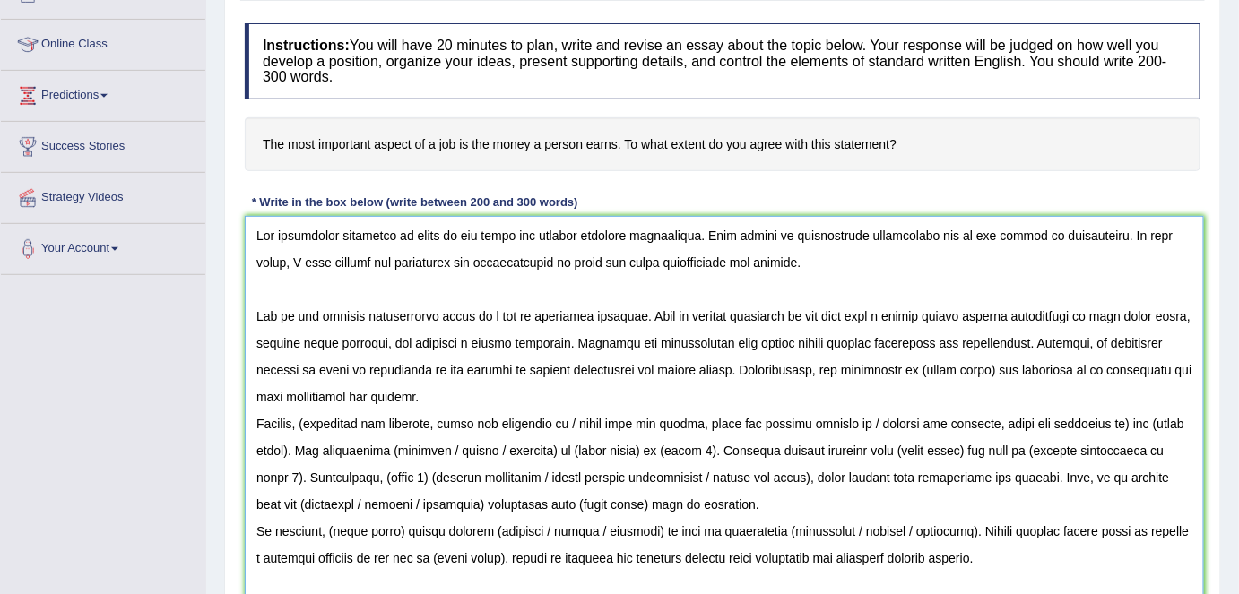
drag, startPoint x: 878, startPoint y: 370, endPoint x: 947, endPoint y: 369, distance: 69.0
click at [947, 369] on textarea at bounding box center [724, 456] width 959 height 480
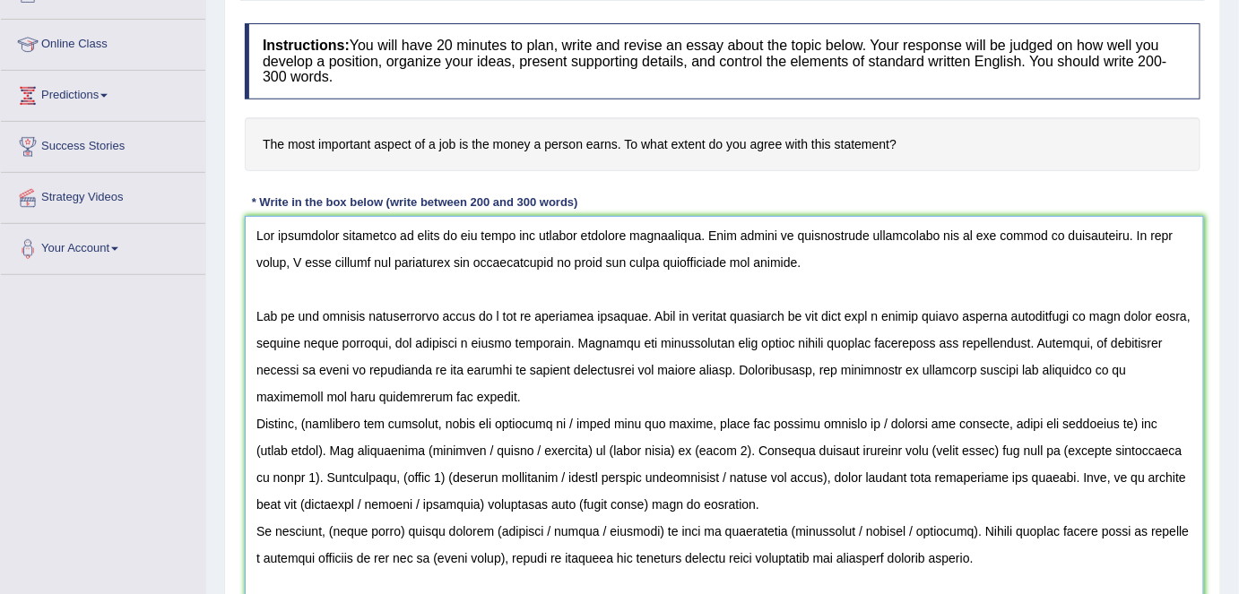
click at [440, 388] on textarea at bounding box center [724, 456] width 959 height 480
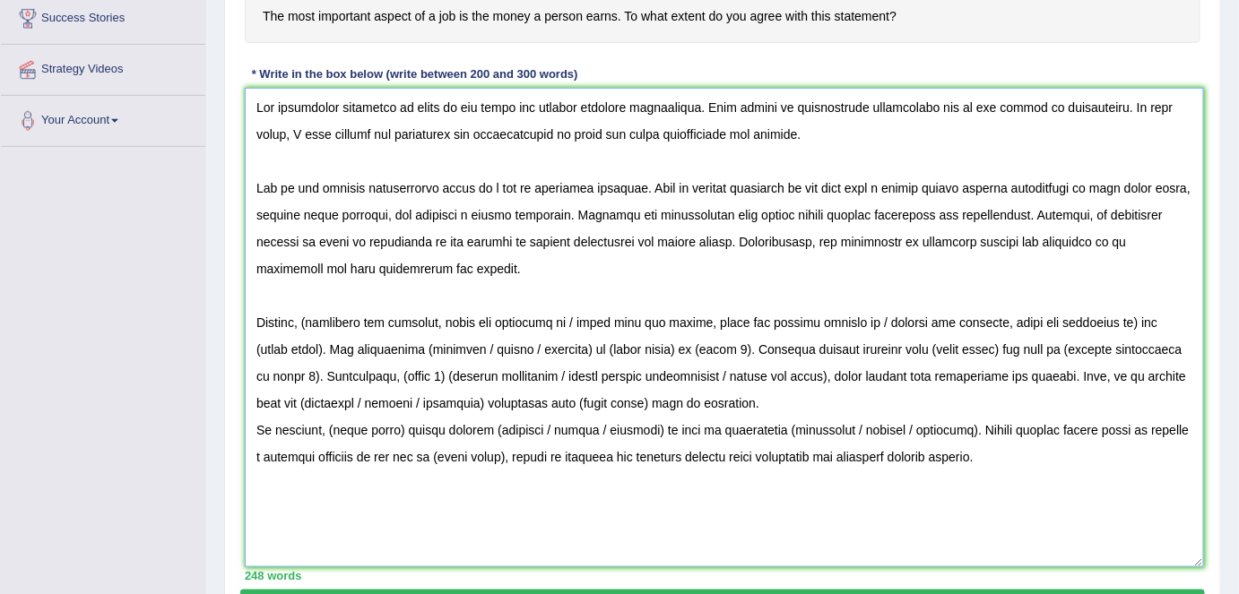
scroll to position [353, 0]
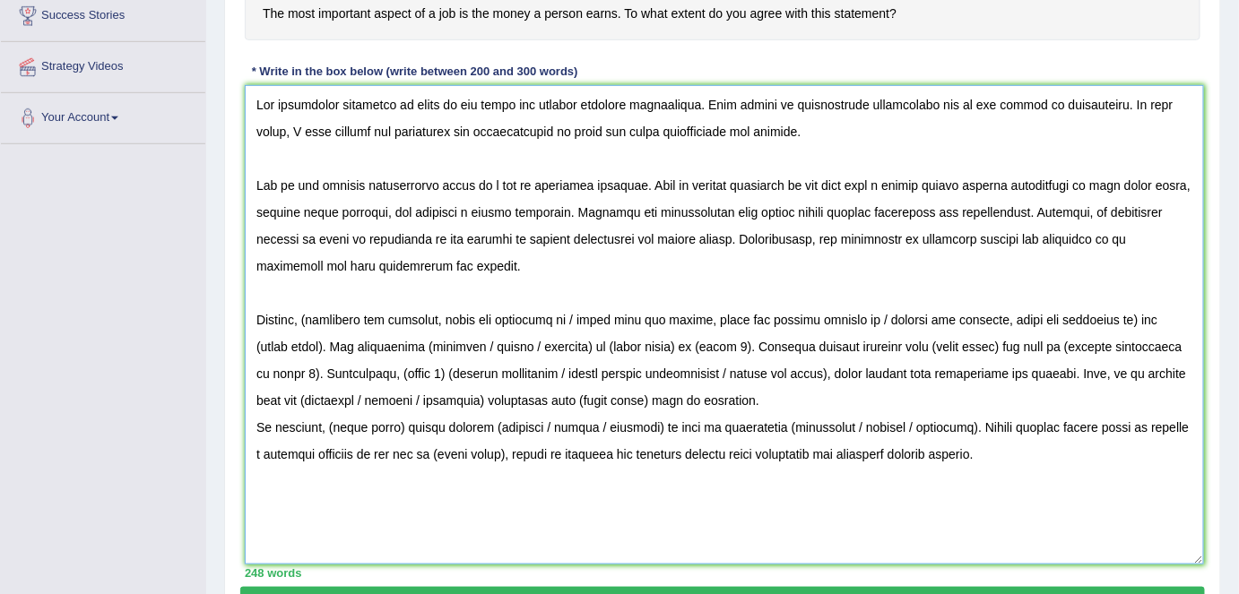
drag, startPoint x: 426, startPoint y: 182, endPoint x: 438, endPoint y: 191, distance: 15.4
click at [426, 182] on textarea at bounding box center [724, 325] width 959 height 480
click at [772, 404] on textarea at bounding box center [724, 325] width 959 height 480
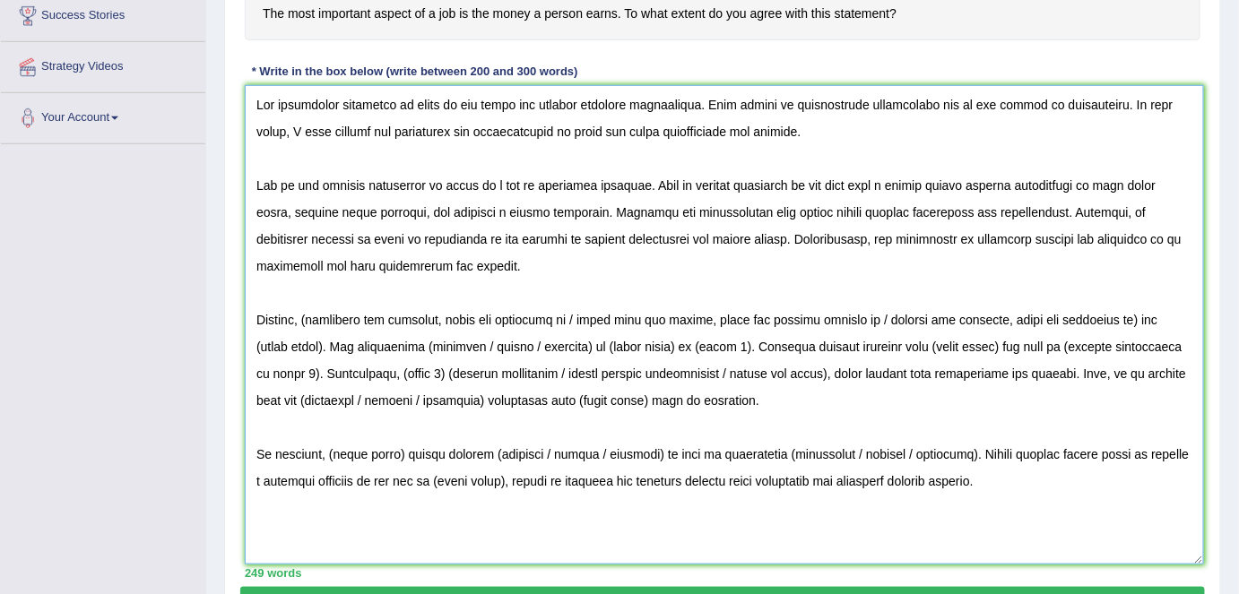
click at [808, 212] on textarea at bounding box center [724, 325] width 959 height 480
click at [317, 318] on textarea at bounding box center [724, 325] width 959 height 480
drag, startPoint x: 573, startPoint y: 318, endPoint x: 1111, endPoint y: 318, distance: 538.7
click at [1111, 318] on textarea at bounding box center [724, 325] width 959 height 480
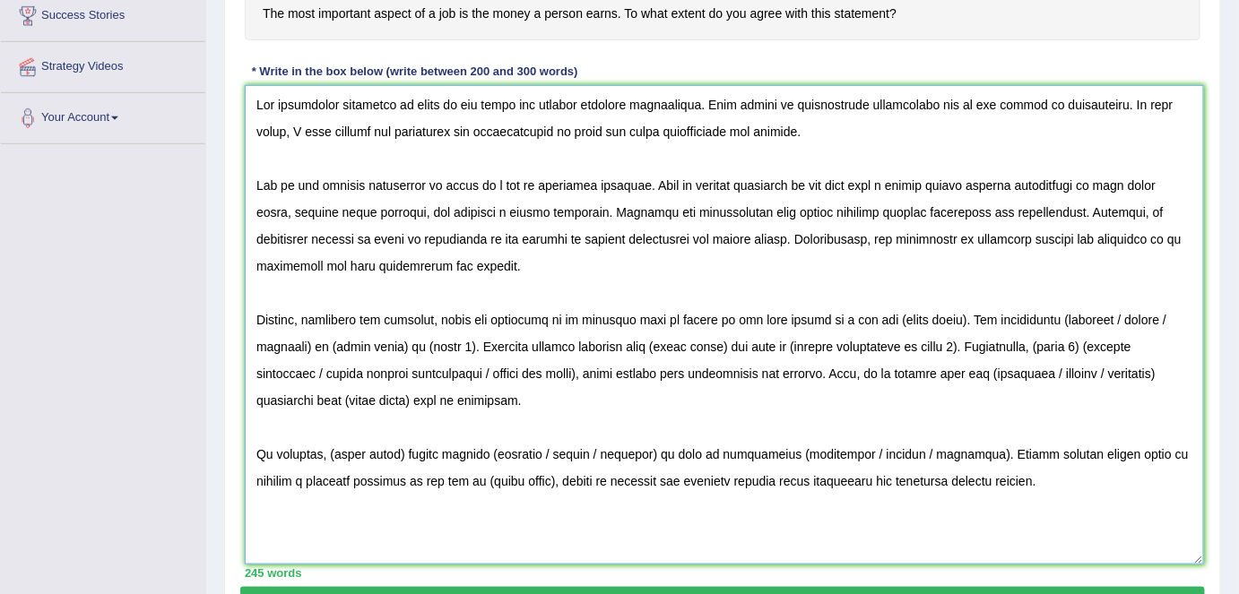
drag, startPoint x: 964, startPoint y: 316, endPoint x: 869, endPoint y: 318, distance: 94.1
click at [869, 318] on textarea at bounding box center [724, 325] width 959 height 480
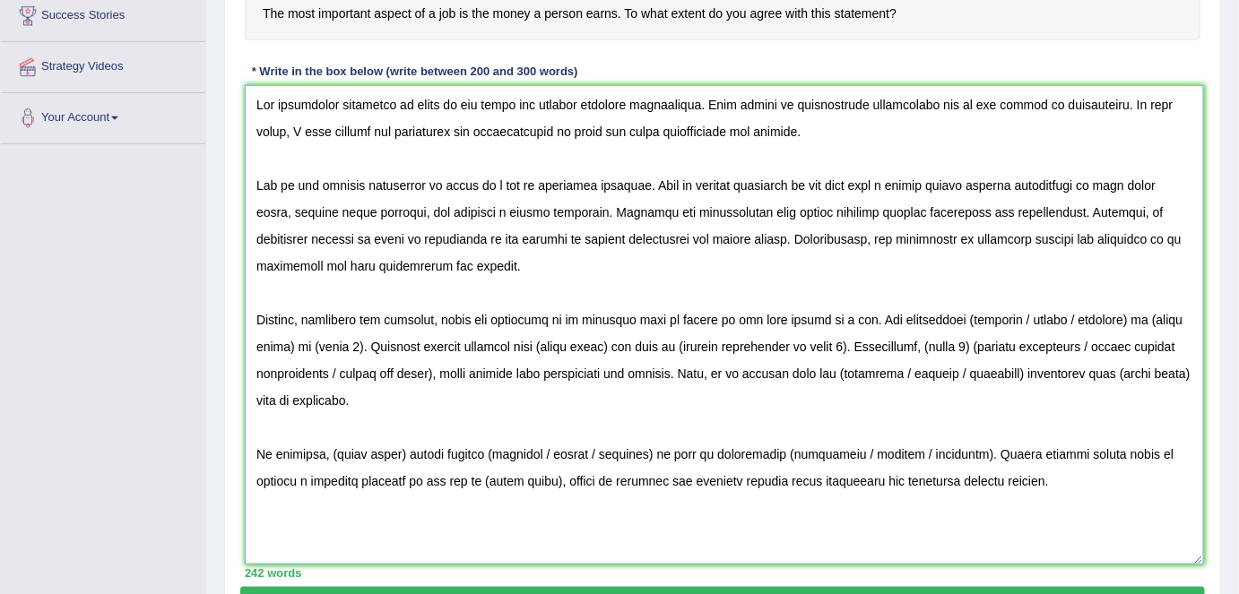
click at [969, 315] on textarea at bounding box center [724, 325] width 959 height 480
drag, startPoint x: 1023, startPoint y: 315, endPoint x: 1113, endPoint y: 318, distance: 90.6
click at [1113, 318] on textarea at bounding box center [724, 325] width 959 height 480
drag, startPoint x: 1103, startPoint y: 316, endPoint x: 1032, endPoint y: 324, distance: 71.3
click at [1032, 324] on textarea at bounding box center [724, 325] width 959 height 480
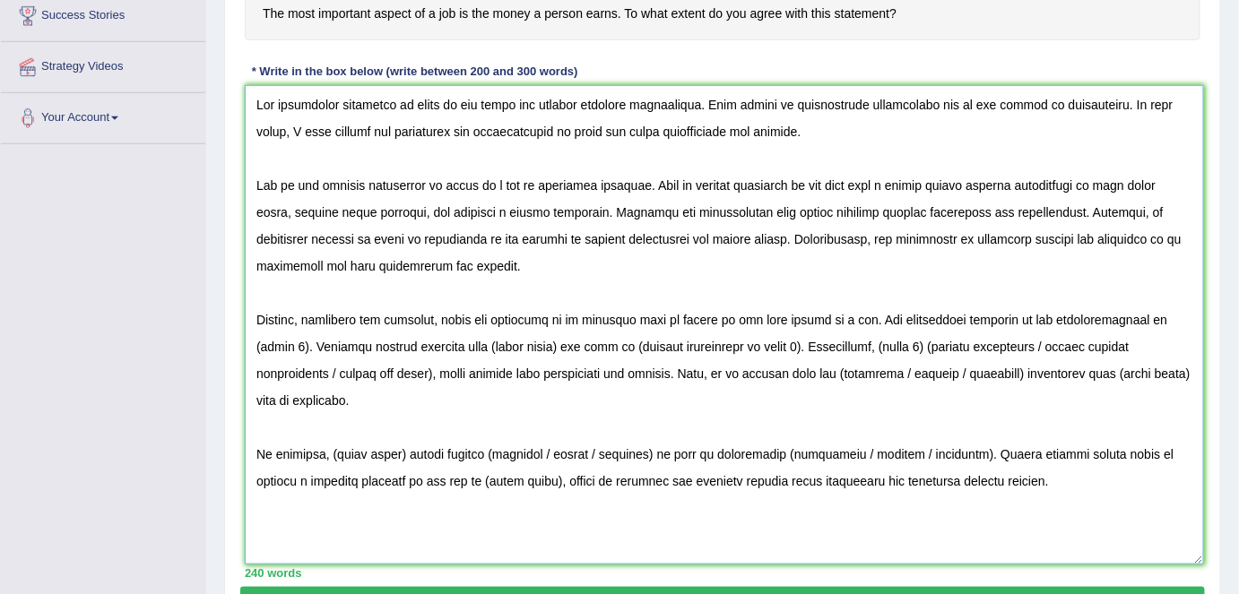
drag, startPoint x: 1134, startPoint y: 318, endPoint x: 270, endPoint y: 350, distance: 864.7
click at [270, 350] on textarea at bounding box center [724, 325] width 959 height 480
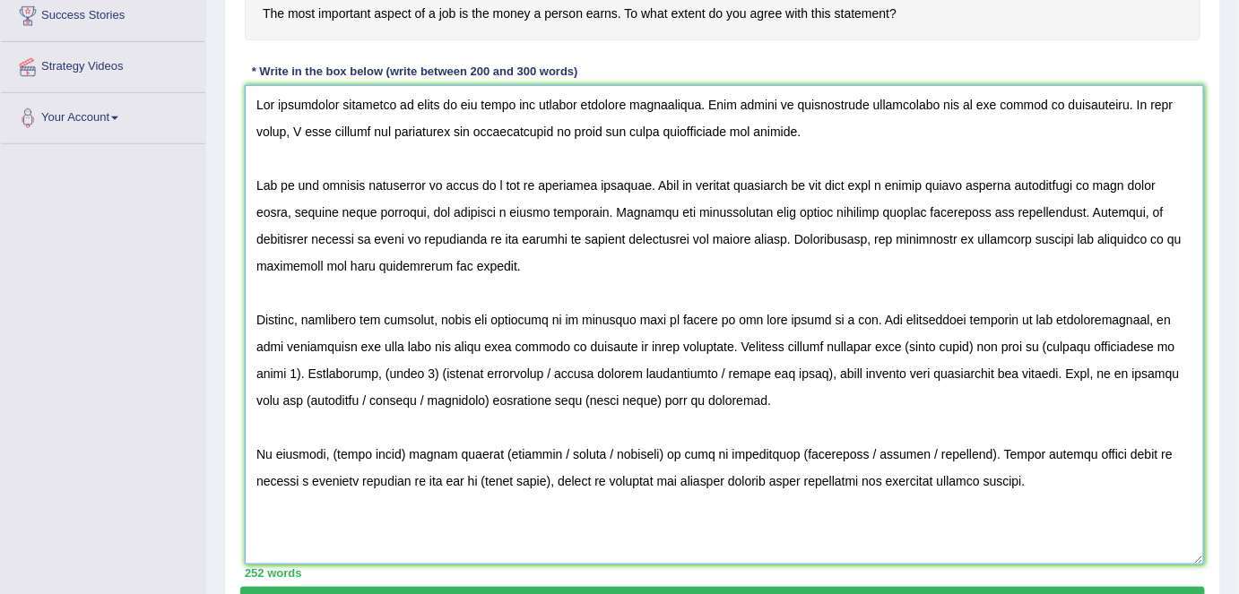
click at [584, 321] on textarea at bounding box center [724, 325] width 959 height 480
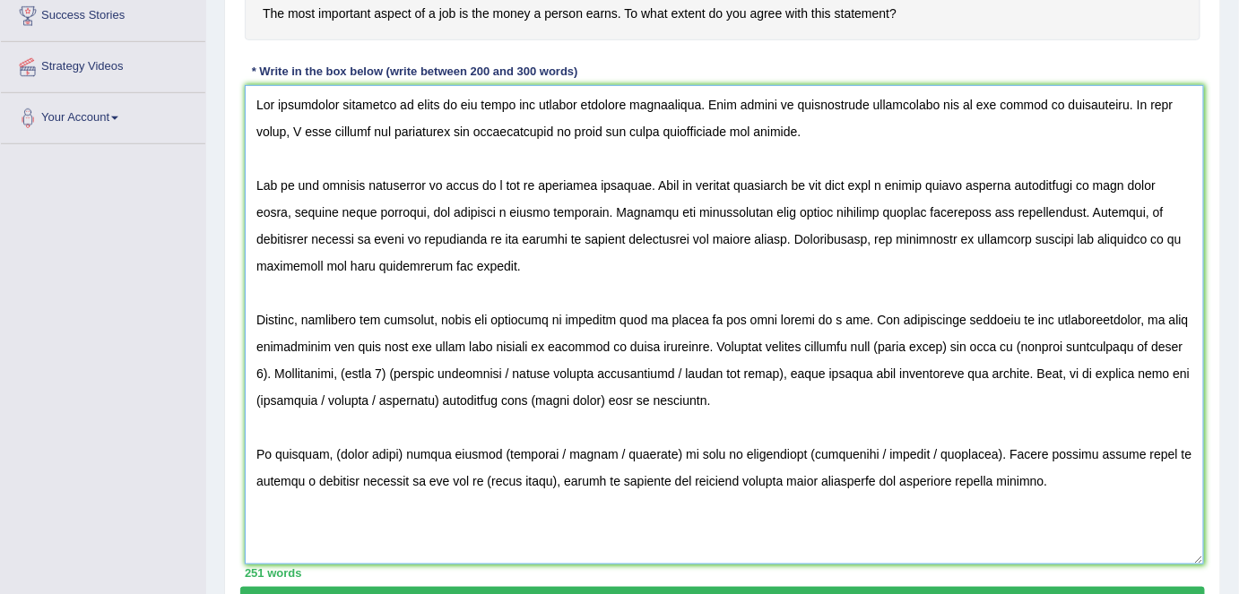
drag, startPoint x: 933, startPoint y: 344, endPoint x: 862, endPoint y: 352, distance: 71.3
click at [862, 352] on textarea at bounding box center [724, 325] width 959 height 480
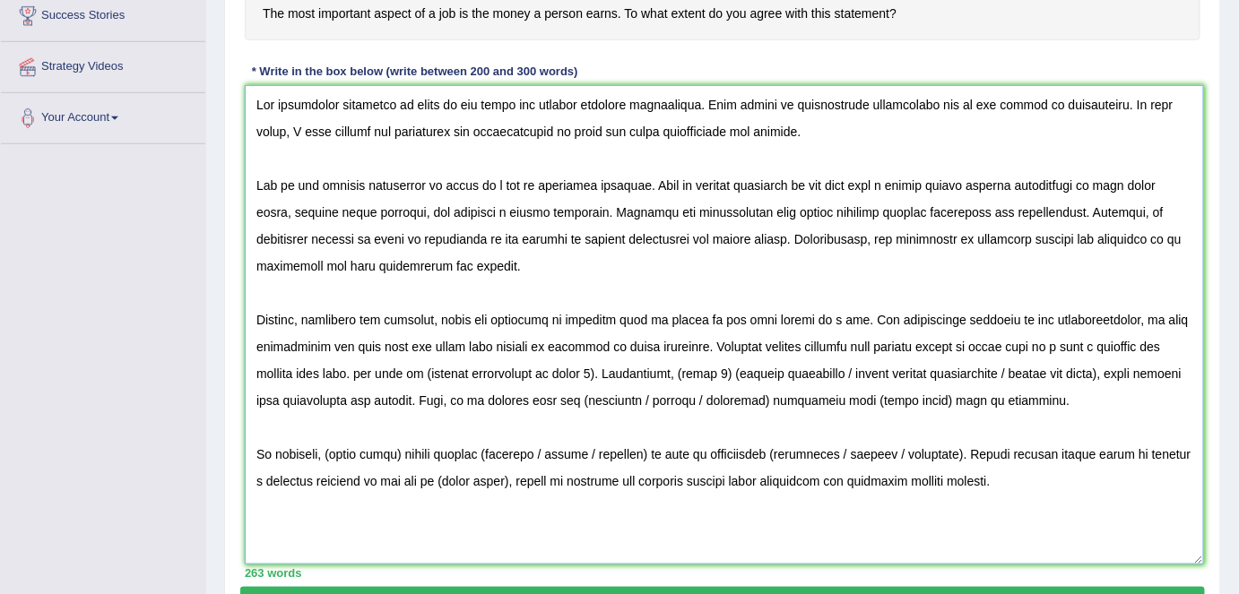
drag, startPoint x: 597, startPoint y: 370, endPoint x: 354, endPoint y: 377, distance: 243.0
click at [354, 377] on textarea at bounding box center [724, 325] width 959 height 480
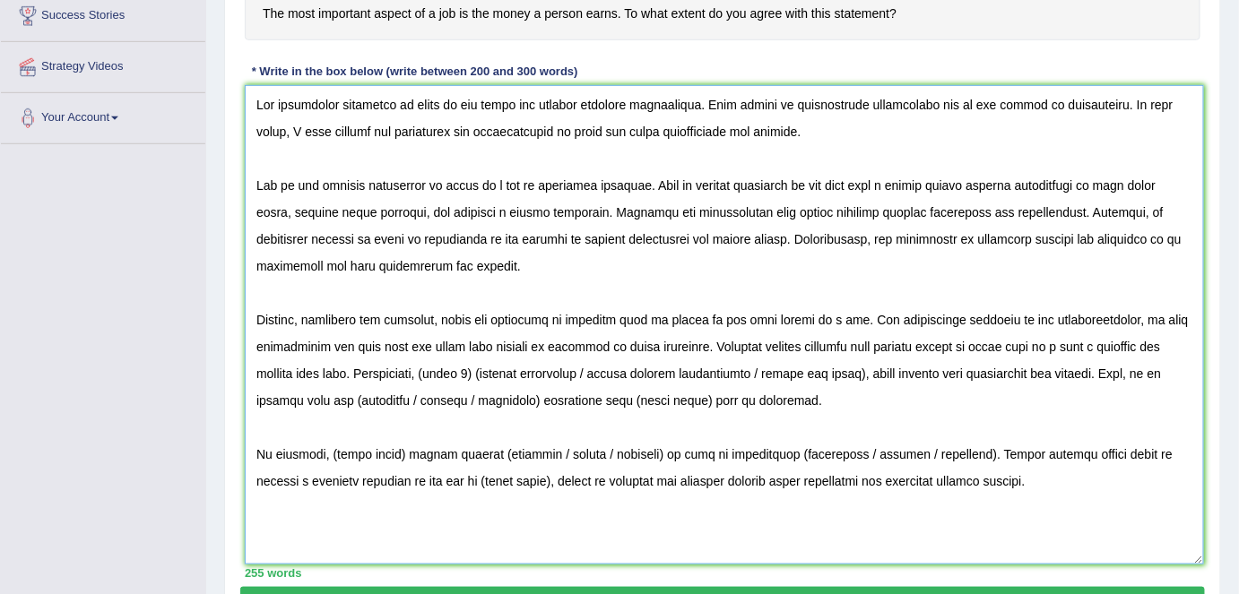
drag, startPoint x: 873, startPoint y: 373, endPoint x: 435, endPoint y: 365, distance: 438.4
click at [435, 365] on textarea at bounding box center [724, 325] width 959 height 480
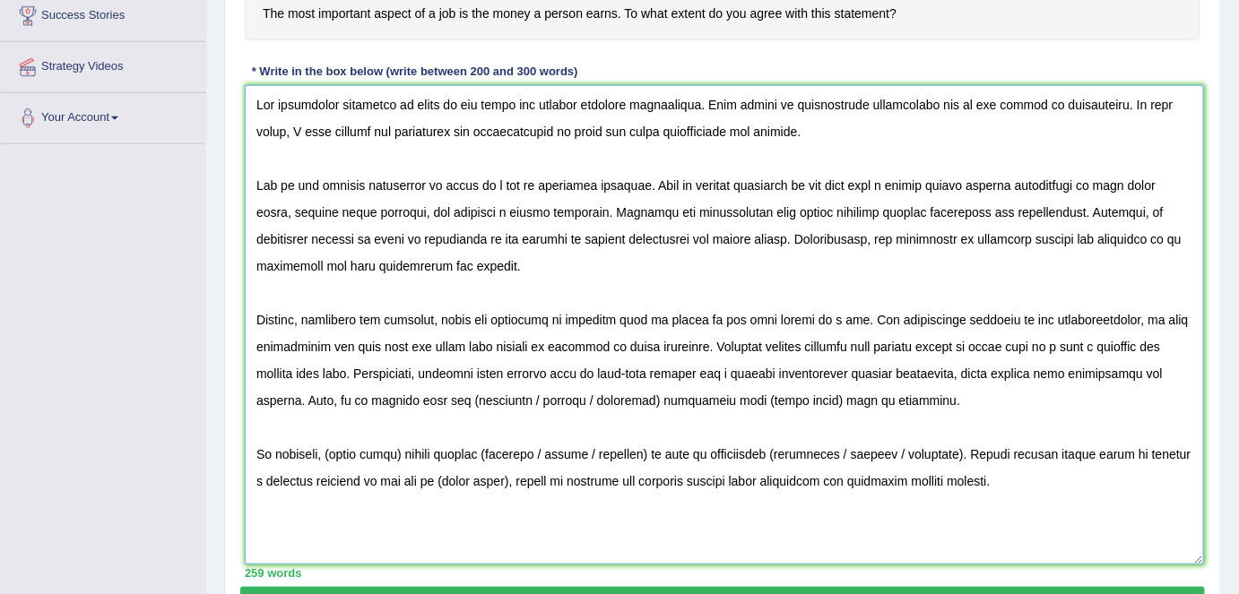
click at [855, 376] on textarea at bounding box center [724, 325] width 959 height 480
click at [452, 396] on textarea at bounding box center [724, 325] width 959 height 480
drag, startPoint x: 514, startPoint y: 400, endPoint x: 618, endPoint y: 401, distance: 104.9
click at [618, 401] on textarea at bounding box center [724, 325] width 959 height 480
drag, startPoint x: 602, startPoint y: 396, endPoint x: 674, endPoint y: 397, distance: 71.7
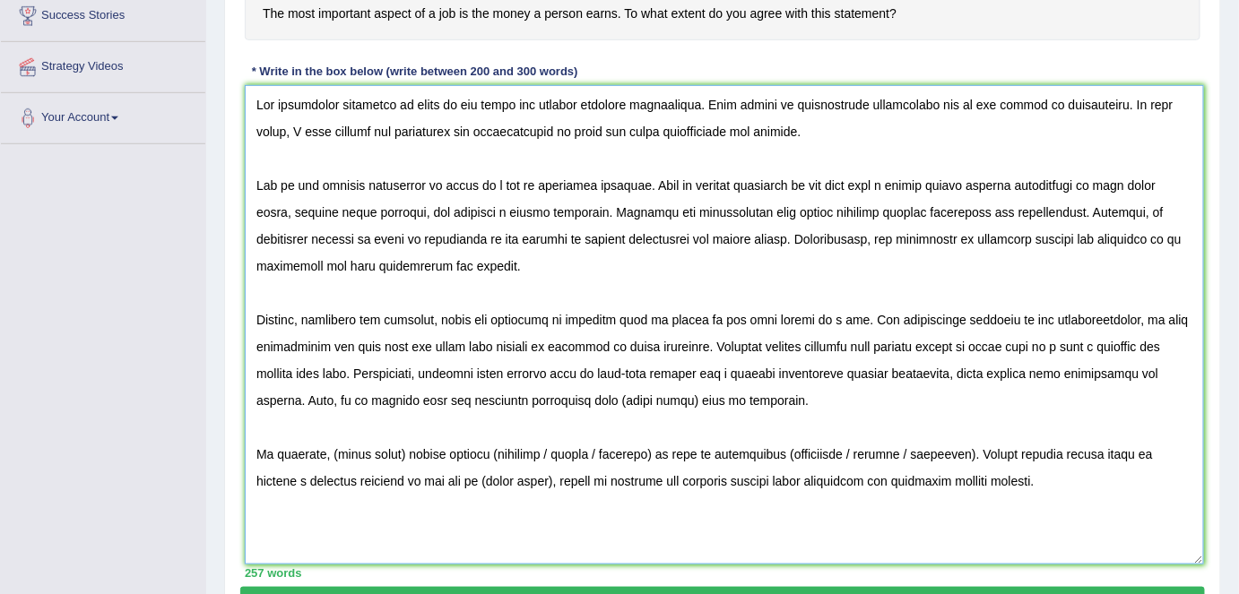
click at [674, 397] on textarea at bounding box center [724, 325] width 959 height 480
drag, startPoint x: 661, startPoint y: 396, endPoint x: 577, endPoint y: 402, distance: 83.5
click at [577, 402] on textarea at bounding box center [724, 325] width 959 height 480
drag, startPoint x: 331, startPoint y: 454, endPoint x: 399, endPoint y: 456, distance: 68.2
click at [399, 456] on textarea at bounding box center [724, 325] width 959 height 480
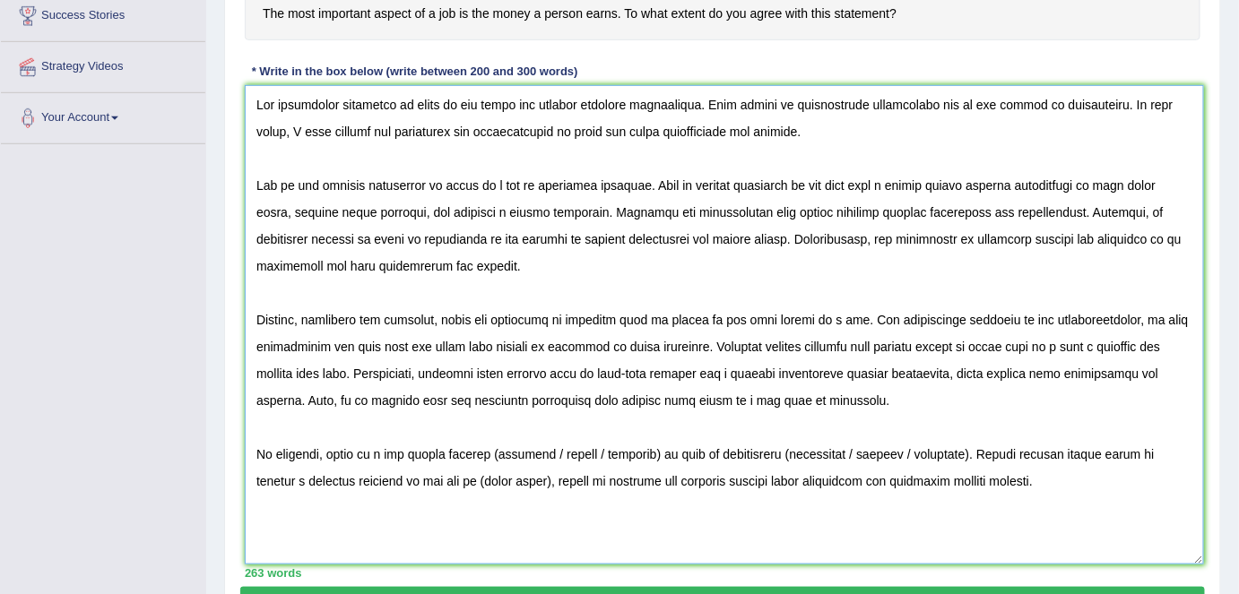
click at [498, 453] on textarea at bounding box center [724, 325] width 959 height 480
drag, startPoint x: 541, startPoint y: 450, endPoint x: 654, endPoint y: 457, distance: 113.2
click at [654, 457] on textarea at bounding box center [724, 325] width 959 height 480
click at [662, 446] on textarea at bounding box center [724, 325] width 959 height 480
drag, startPoint x: 720, startPoint y: 449, endPoint x: 830, endPoint y: 448, distance: 110.3
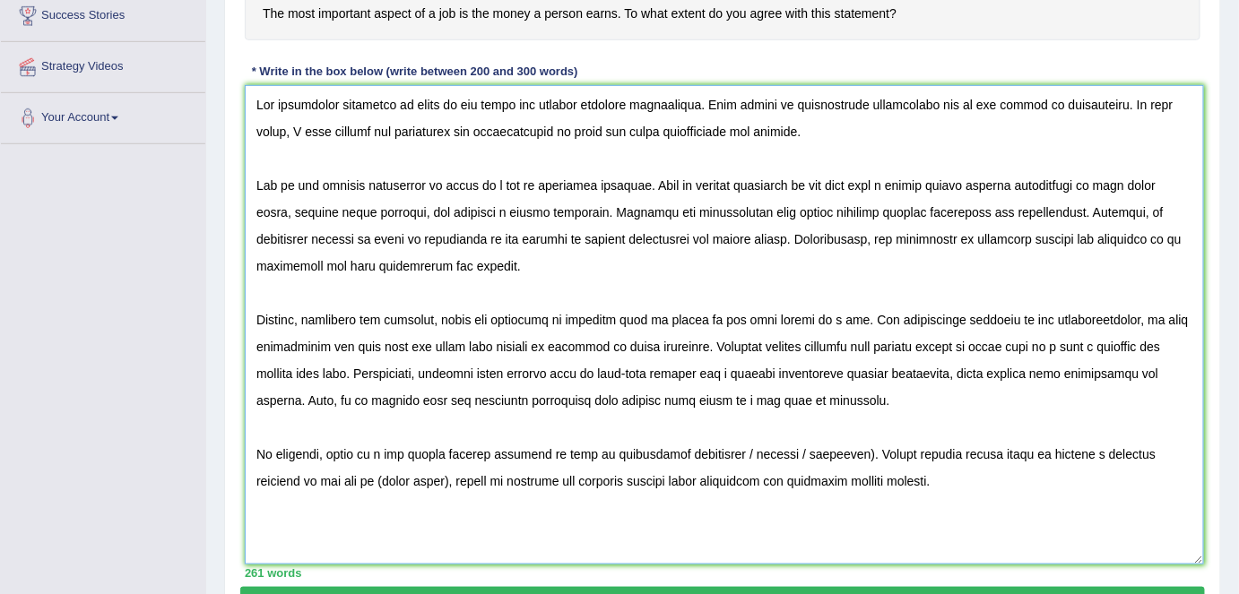
click at [830, 448] on textarea at bounding box center [724, 325] width 959 height 480
drag, startPoint x: 1093, startPoint y: 454, endPoint x: 1109, endPoint y: 454, distance: 16.2
click at [1109, 454] on textarea at bounding box center [724, 325] width 959 height 480
drag, startPoint x: 1128, startPoint y: 452, endPoint x: 287, endPoint y: 522, distance: 843.7
click at [287, 522] on textarea at bounding box center [724, 325] width 959 height 480
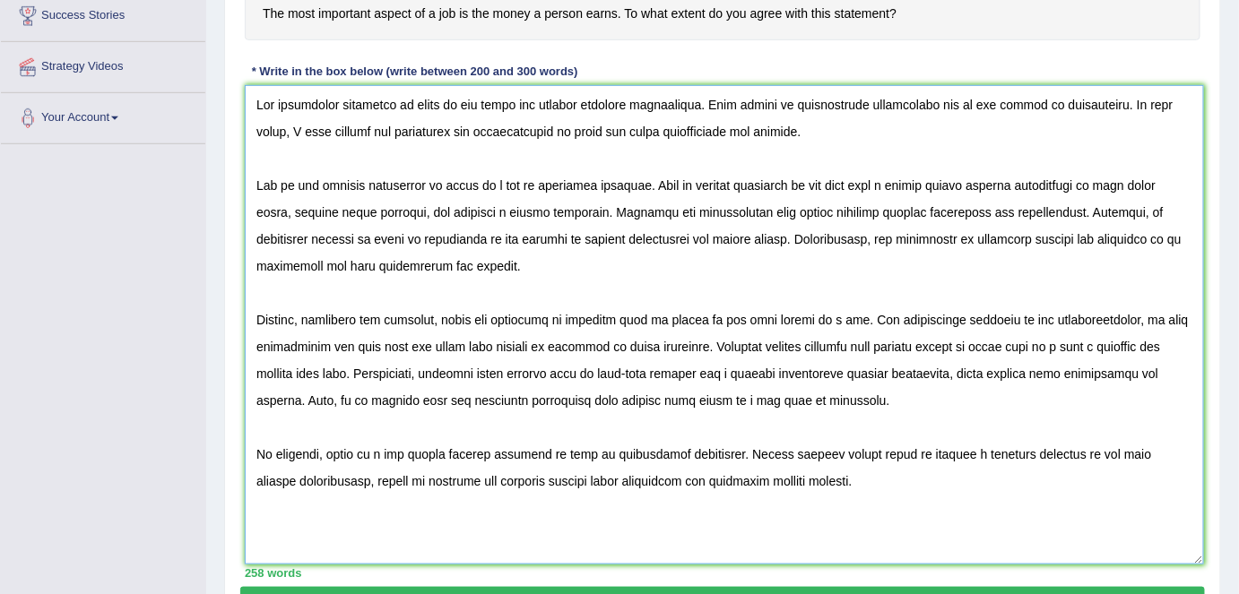
click at [263, 483] on textarea at bounding box center [724, 325] width 959 height 480
click at [1129, 449] on textarea at bounding box center [724, 325] width 959 height 480
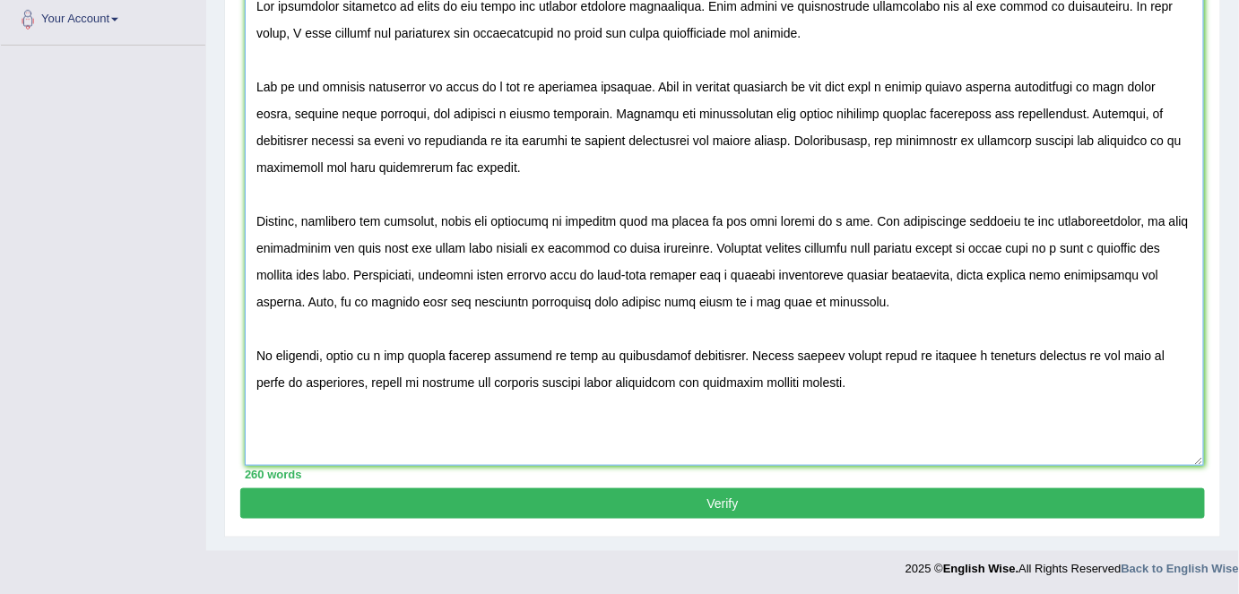
type textarea "The increasing influence of money on our lives has ignited numerous discussions…"
click at [731, 512] on button "Verify" at bounding box center [722, 504] width 964 height 30
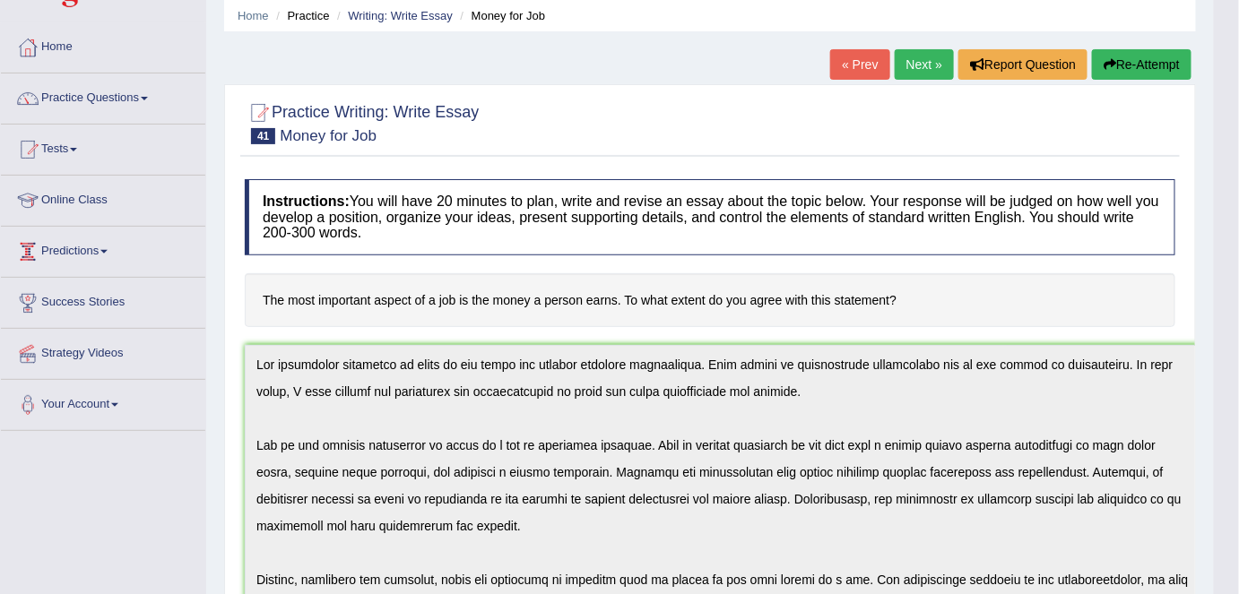
scroll to position [33, 0]
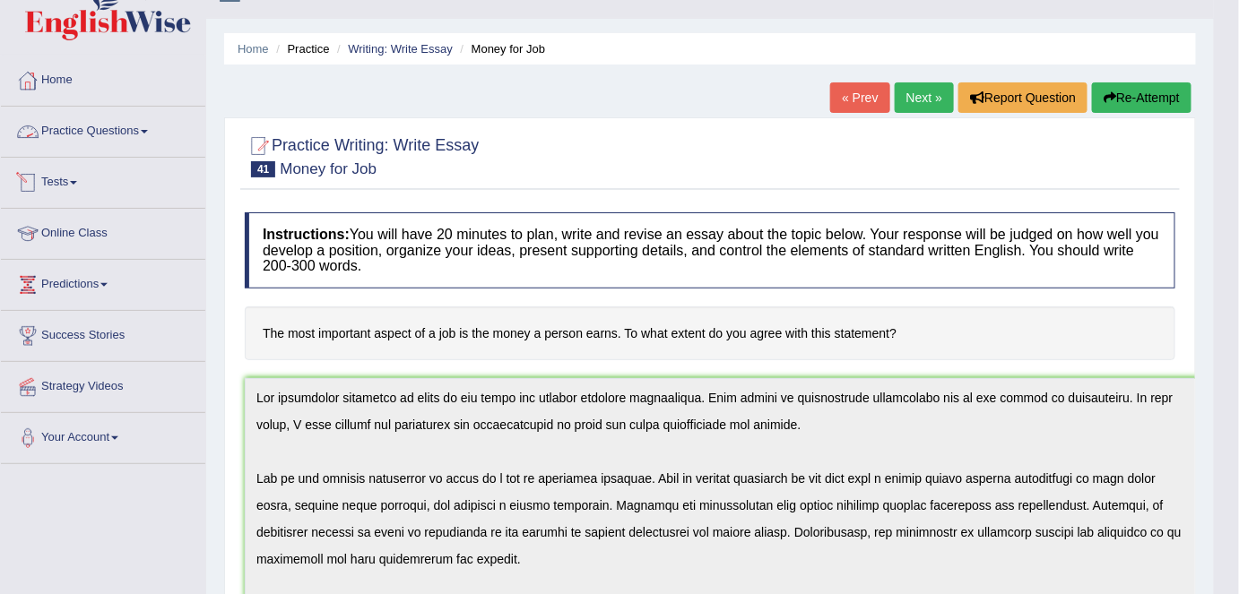
click at [112, 96] on link "Home" at bounding box center [103, 78] width 204 height 45
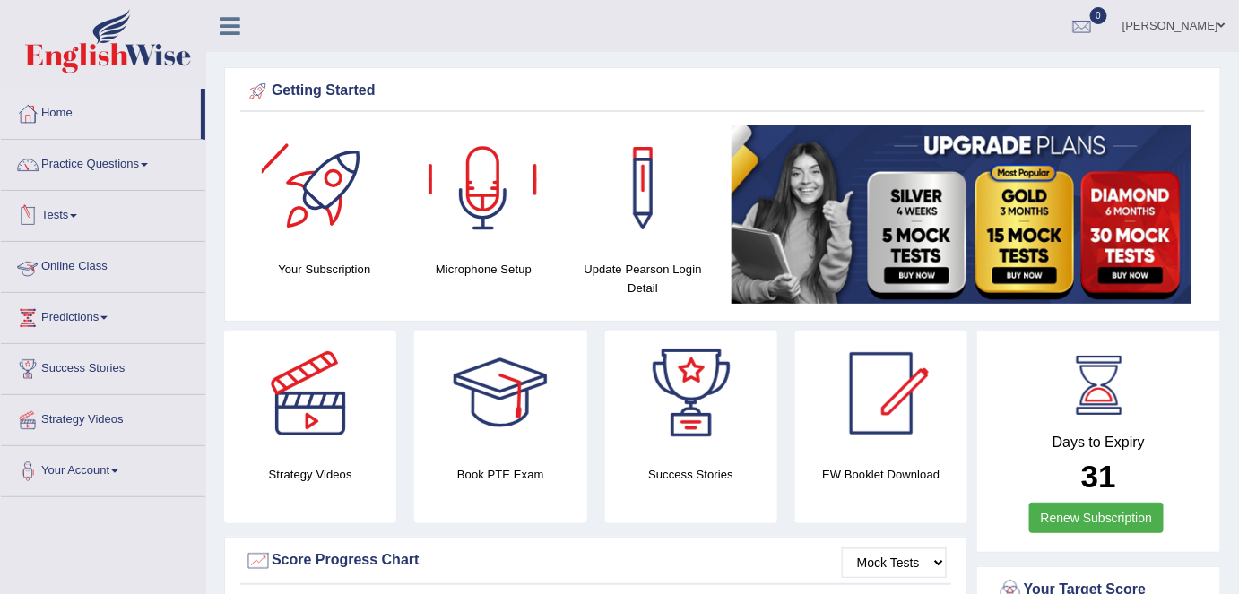
click at [72, 265] on link "Online Class" at bounding box center [103, 264] width 204 height 45
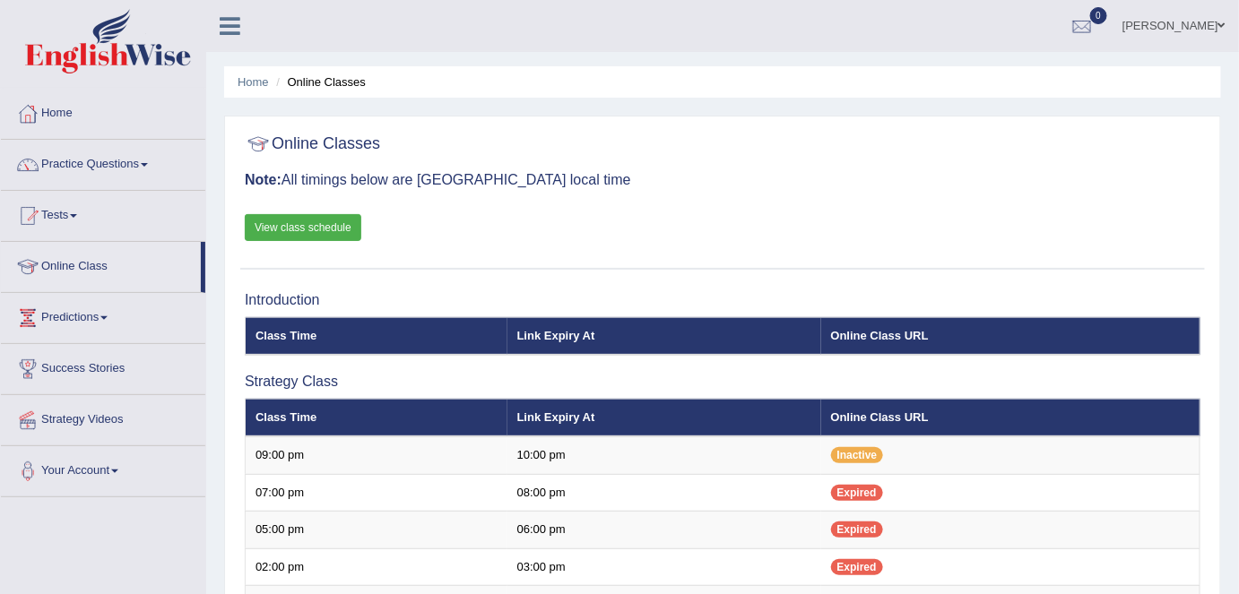
click at [313, 222] on link "View class schedule" at bounding box center [303, 227] width 117 height 27
click at [59, 109] on link "Home" at bounding box center [103, 111] width 204 height 45
